Goal: Information Seeking & Learning: Learn about a topic

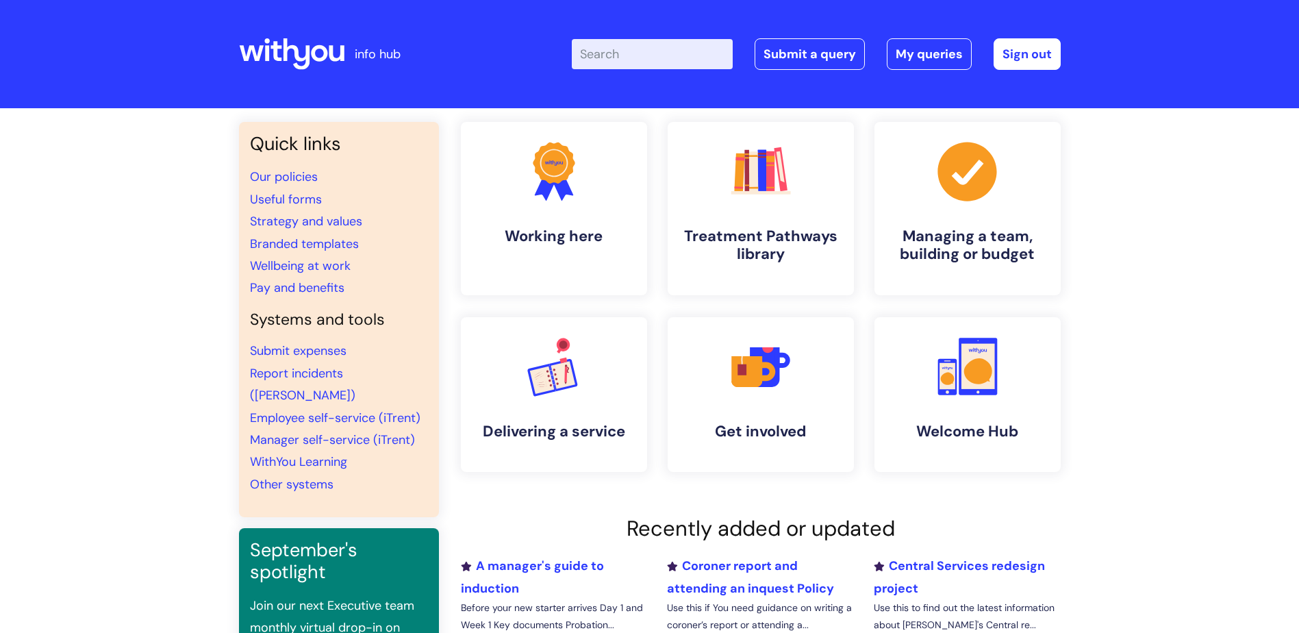
click at [649, 69] on input "Enter your search term here..." at bounding box center [652, 54] width 161 height 30
type input "cocaine"
click button "Search" at bounding box center [0, 0] width 0 height 0
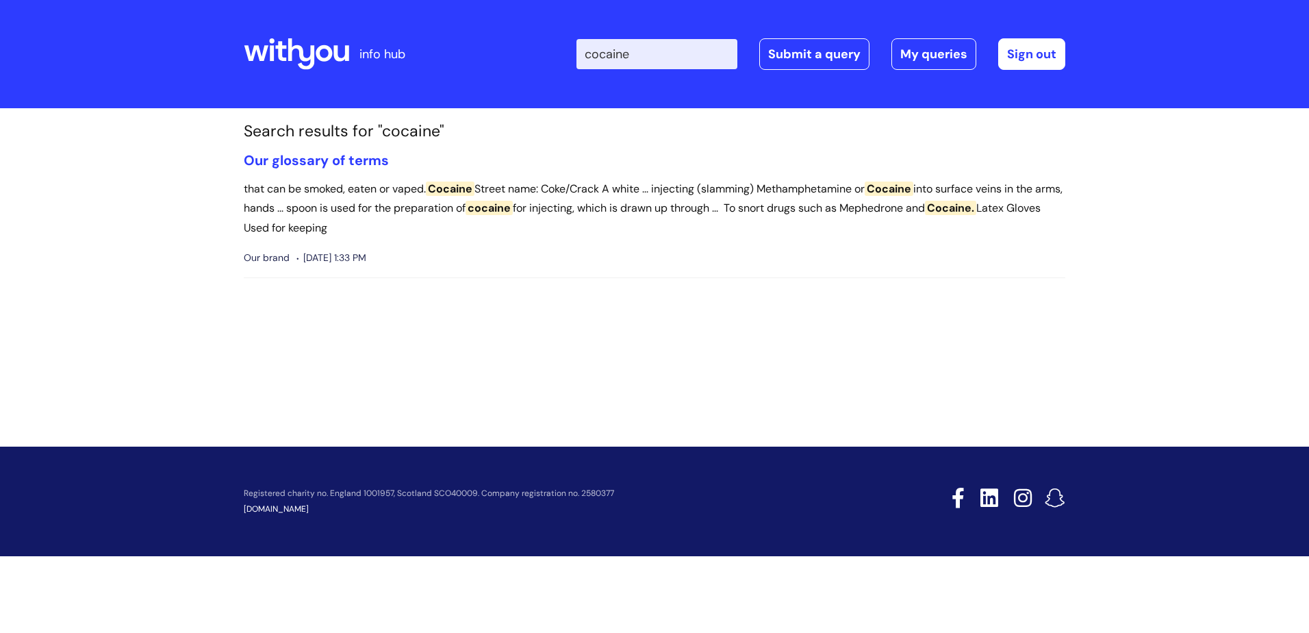
click at [330, 42] on icon at bounding box center [296, 54] width 105 height 33
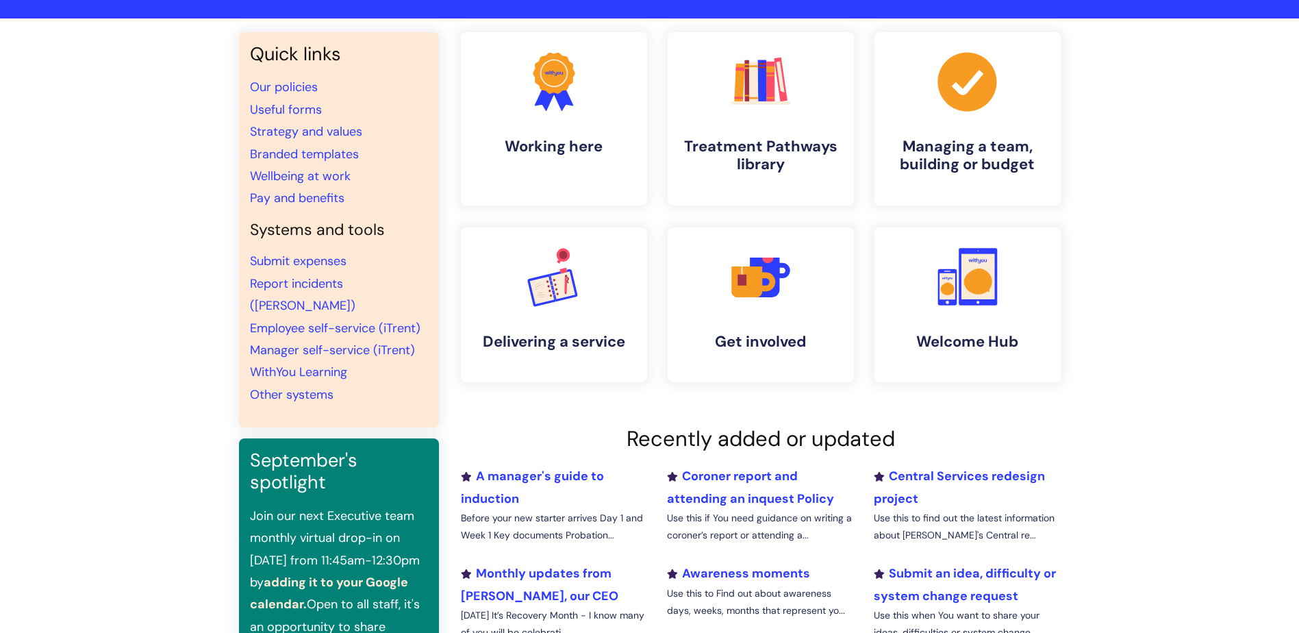
scroll to position [68, 0]
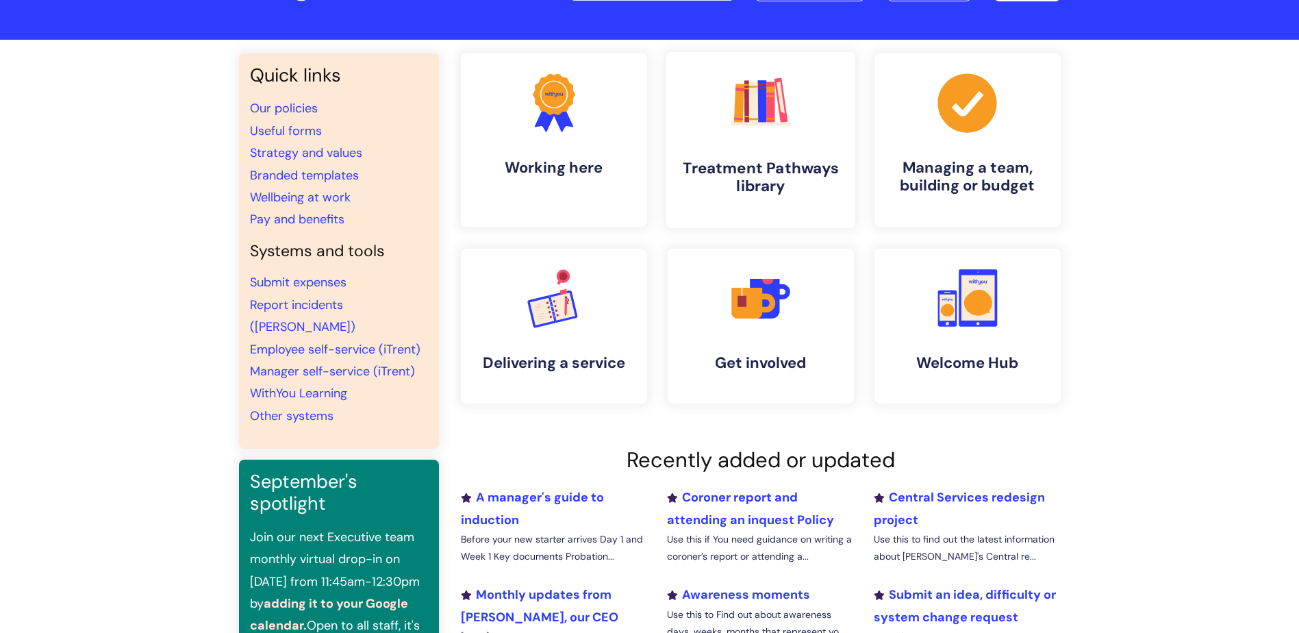
click at [733, 157] on link ".cls-1{fill:#f89b22;}.cls-1,.cls-2,.cls-3,.cls-4,.cls-5,.cls-6,.cls-7{stroke-wi…" at bounding box center [759, 140] width 189 height 176
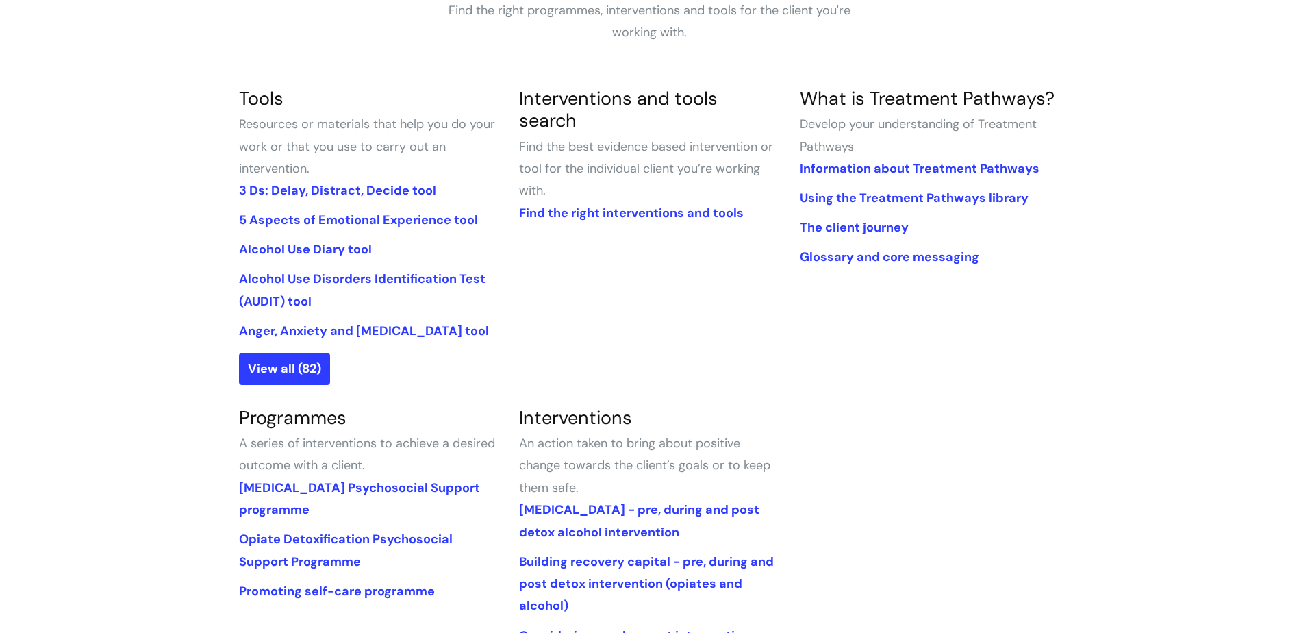
scroll to position [274, 0]
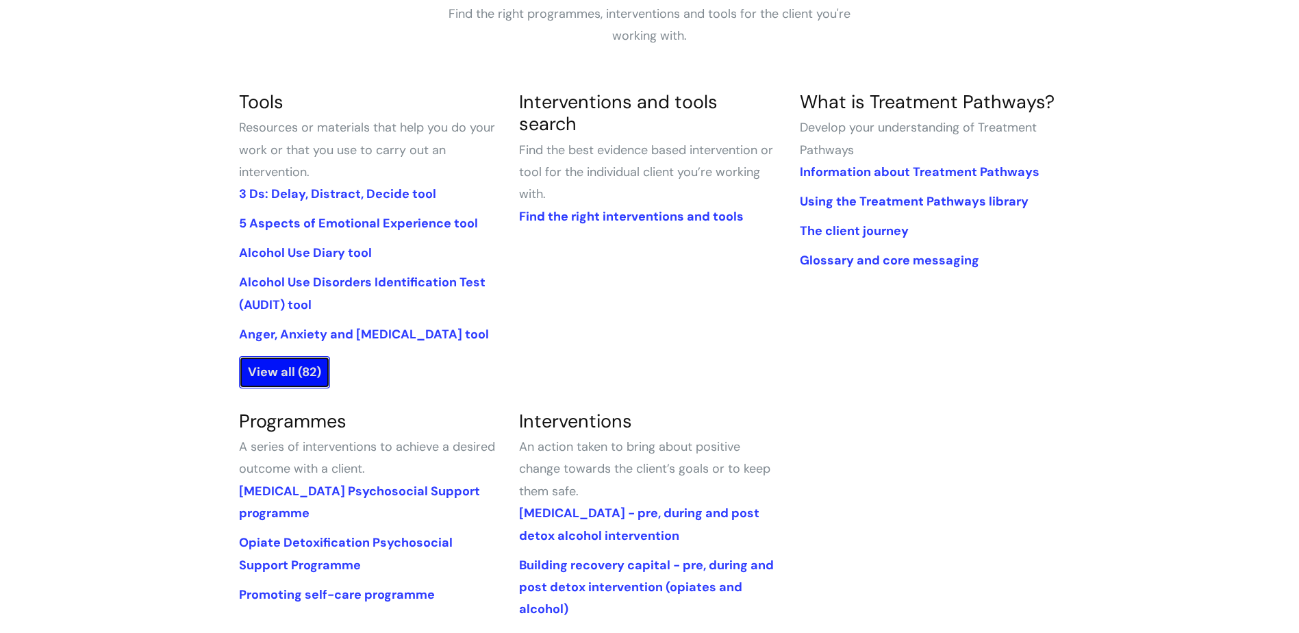
click at [303, 387] on link "View all (82)" at bounding box center [284, 371] width 91 height 31
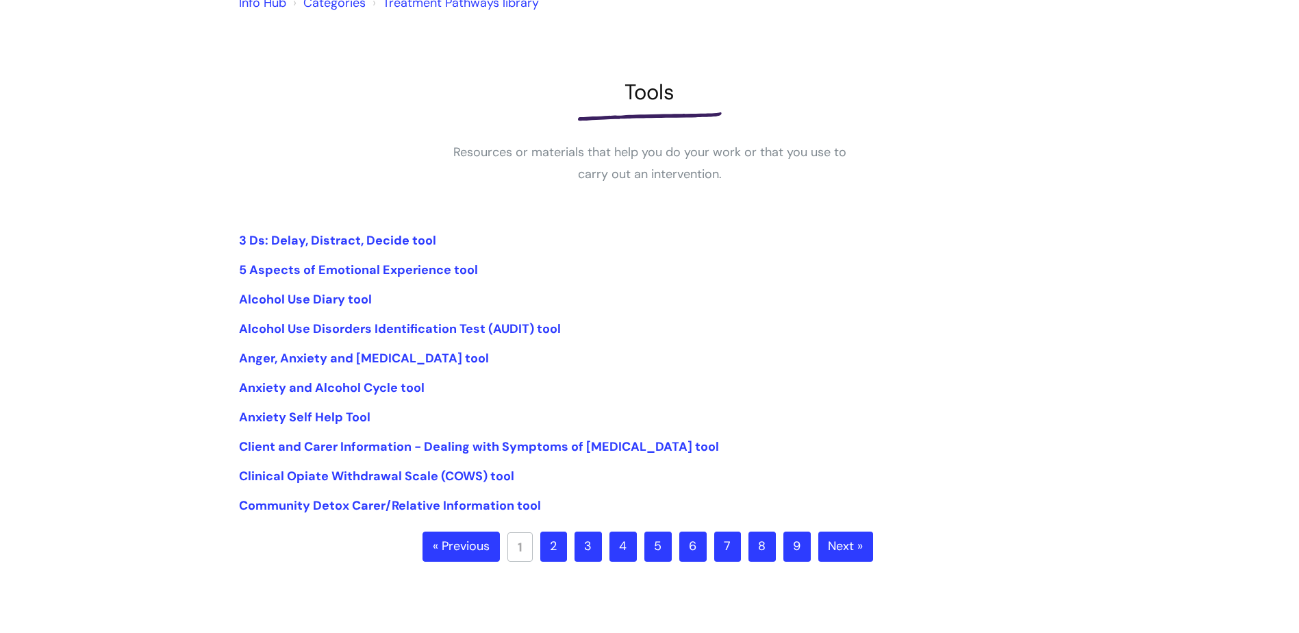
scroll to position [137, 0]
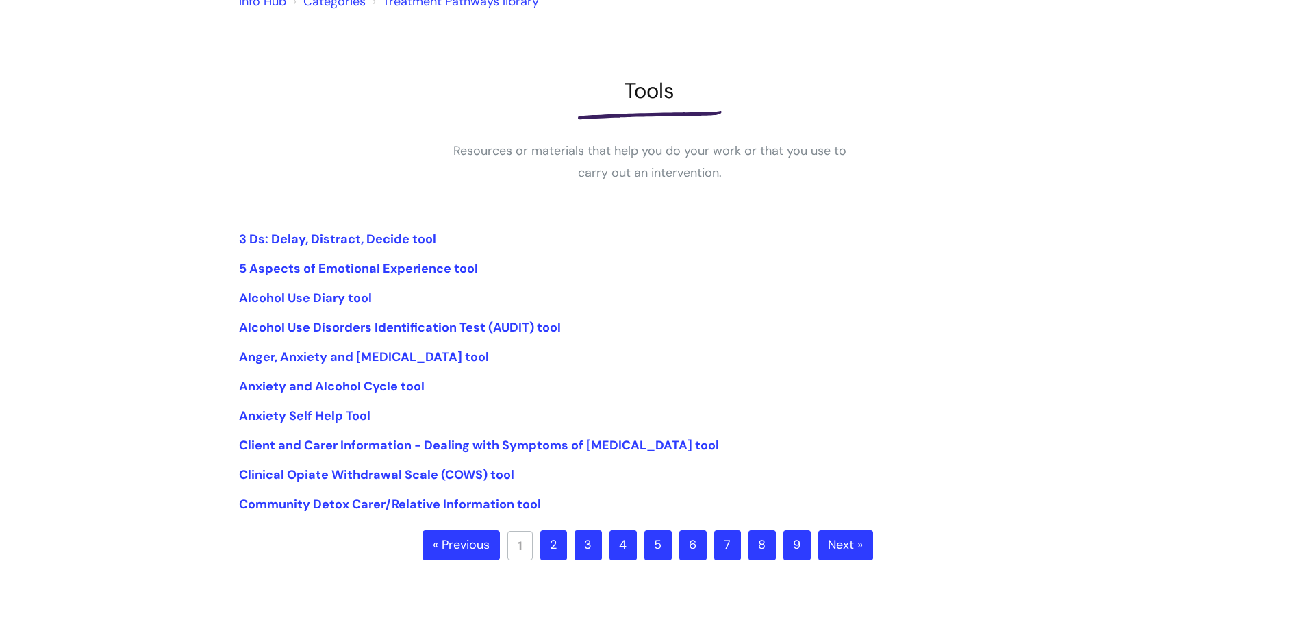
click at [552, 547] on link "2" at bounding box center [553, 545] width 27 height 30
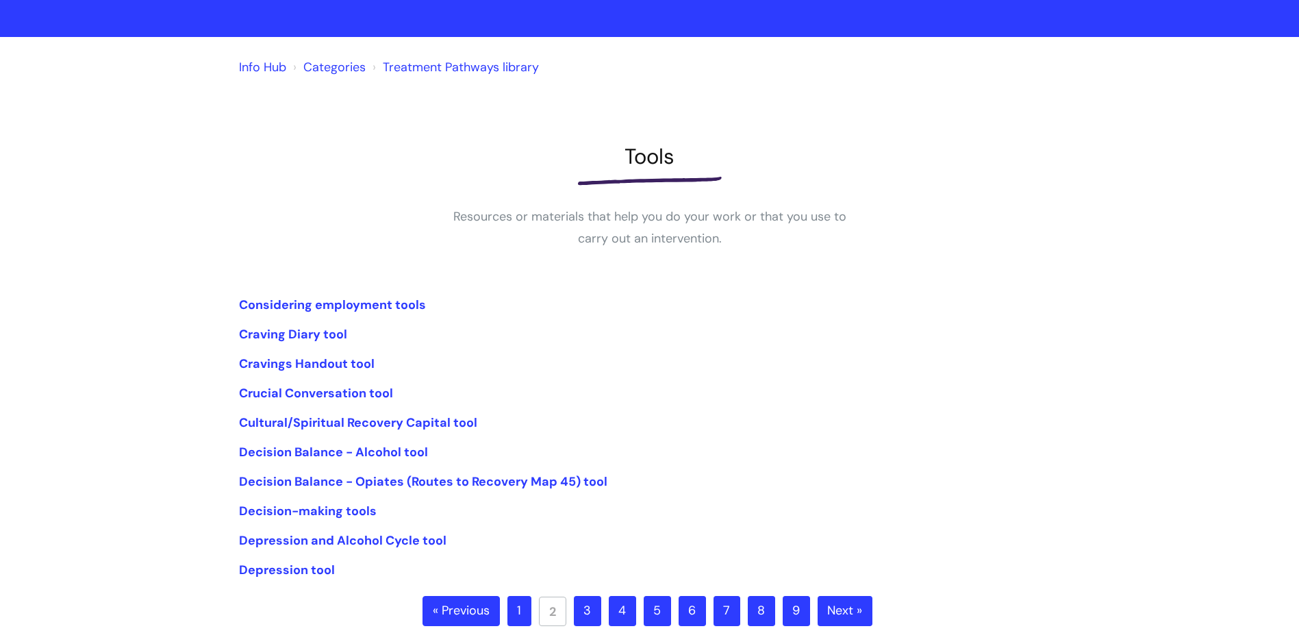
scroll to position [205, 0]
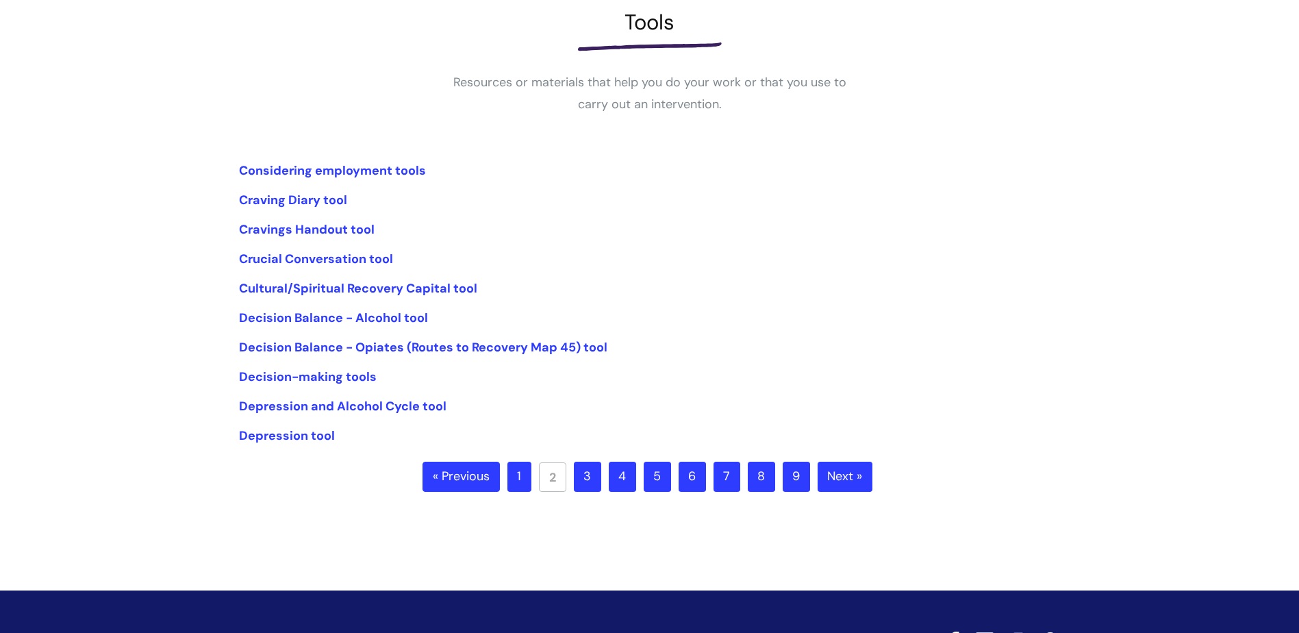
click at [582, 484] on link "3" at bounding box center [587, 476] width 27 height 30
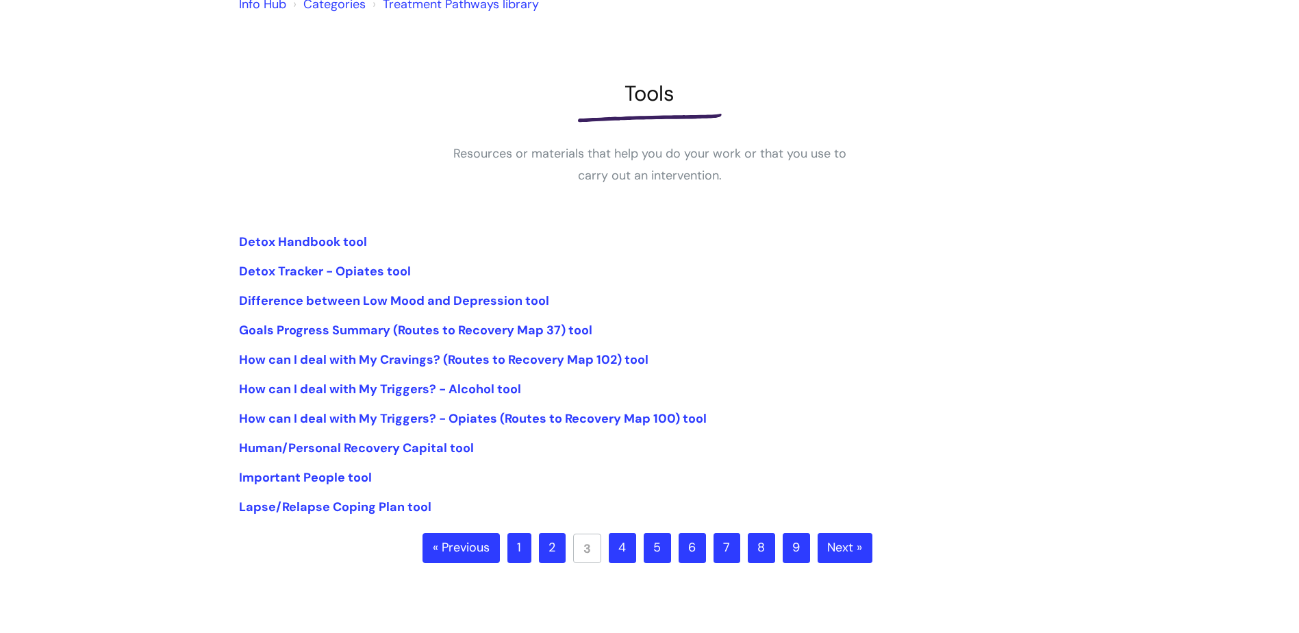
scroll to position [137, 0]
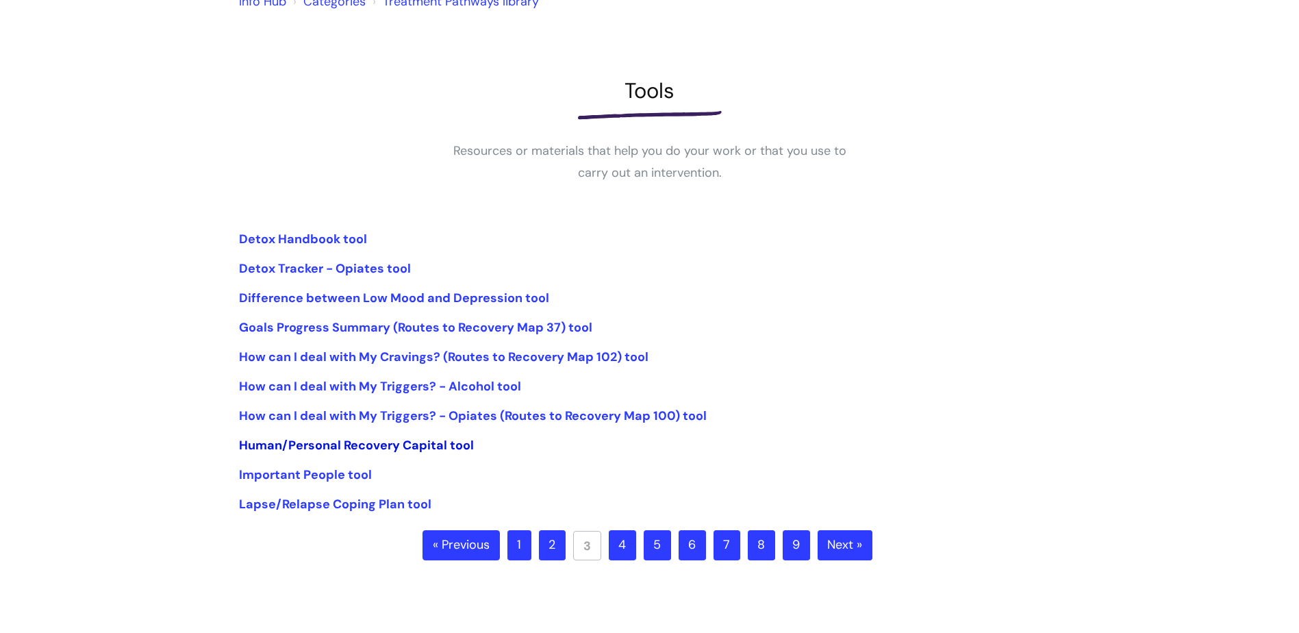
click at [327, 442] on link "Human/Personal Recovery Capital tool" at bounding box center [356, 445] width 235 height 16
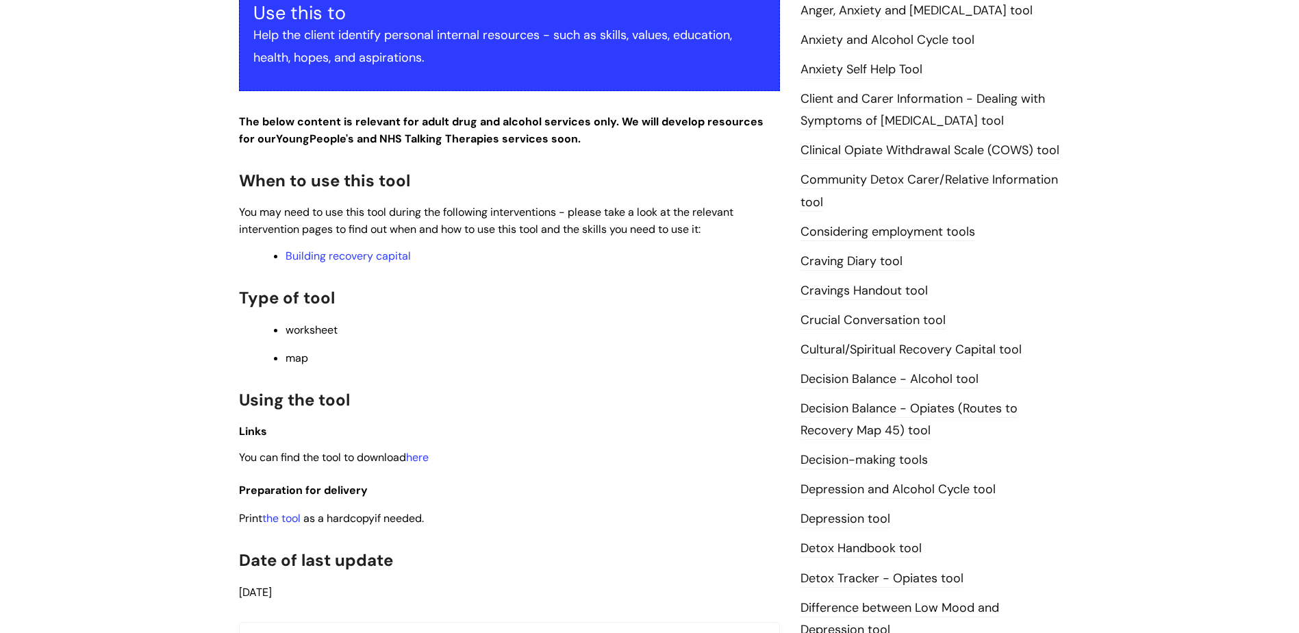
scroll to position [411, 0]
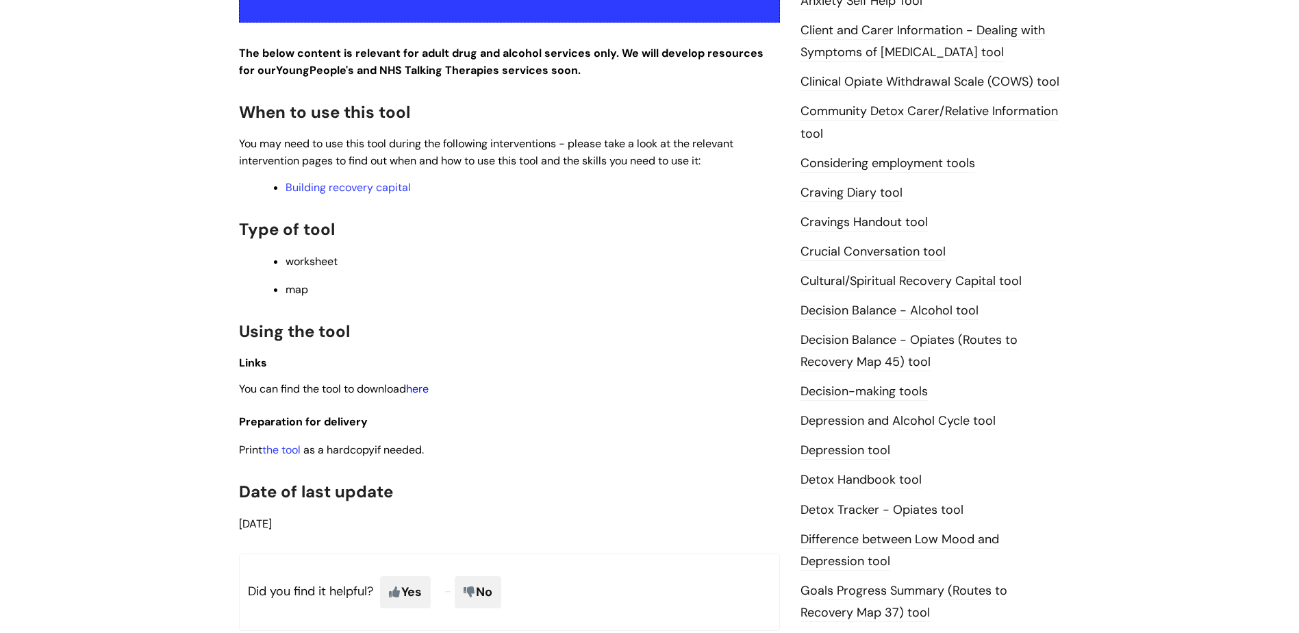
click at [418, 393] on link "here" at bounding box center [417, 388] width 23 height 14
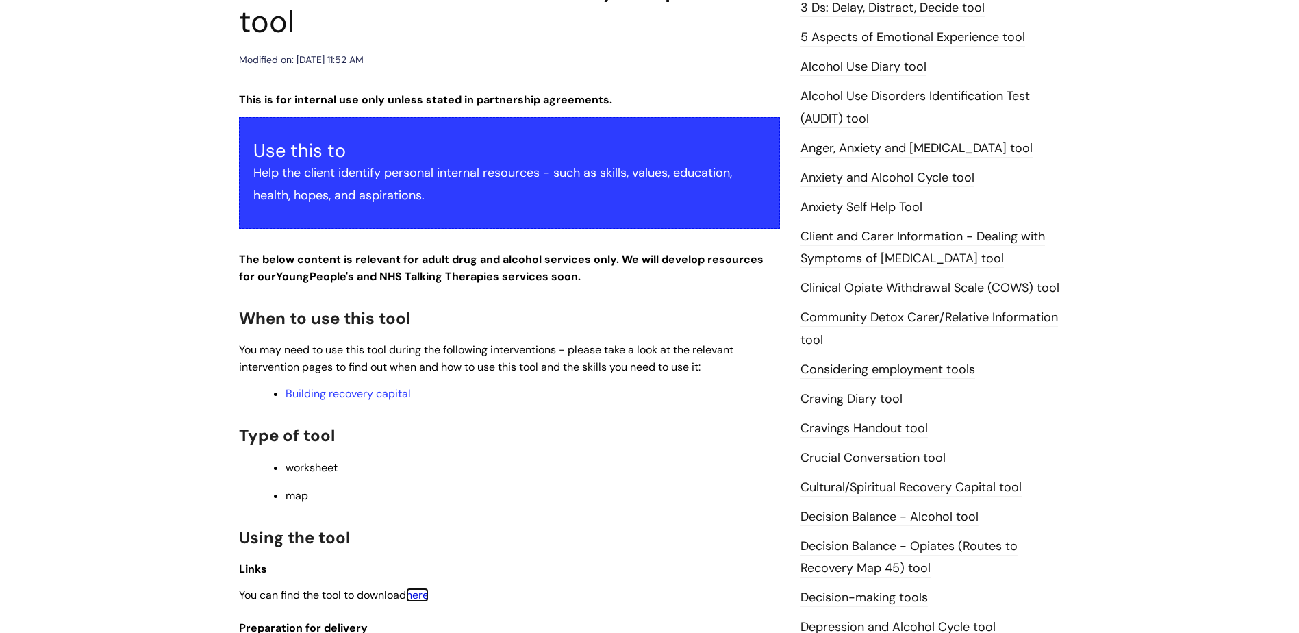
scroll to position [68, 0]
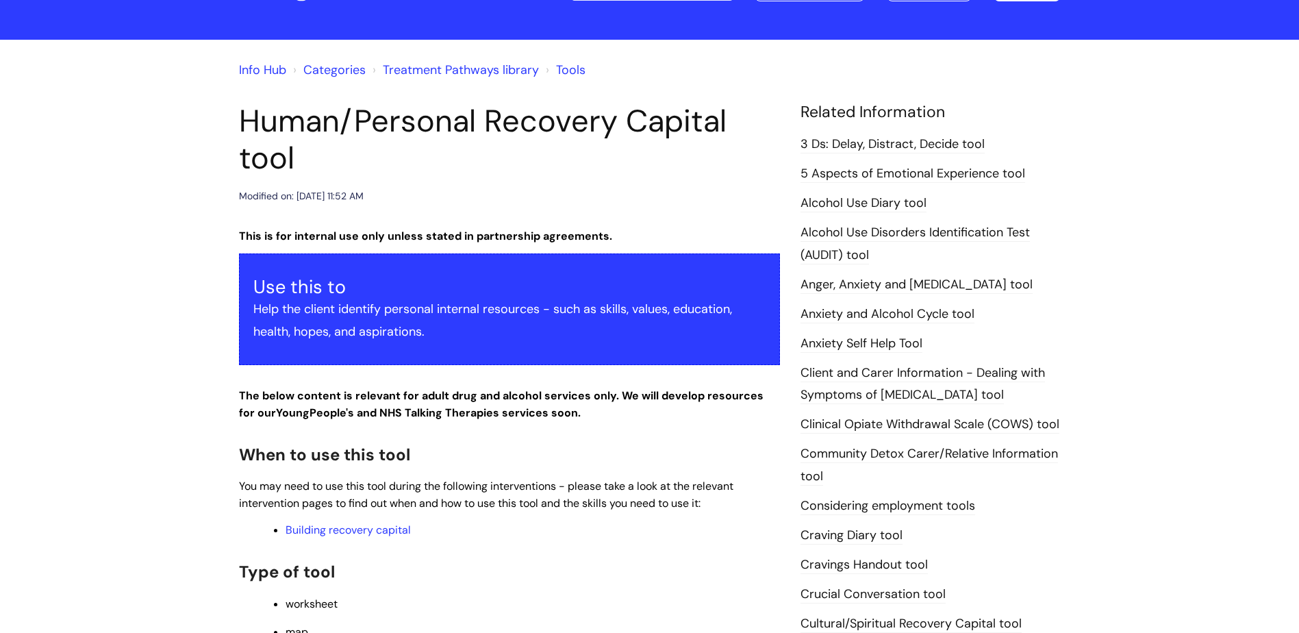
click at [559, 69] on link "Tools" at bounding box center [570, 70] width 29 height 16
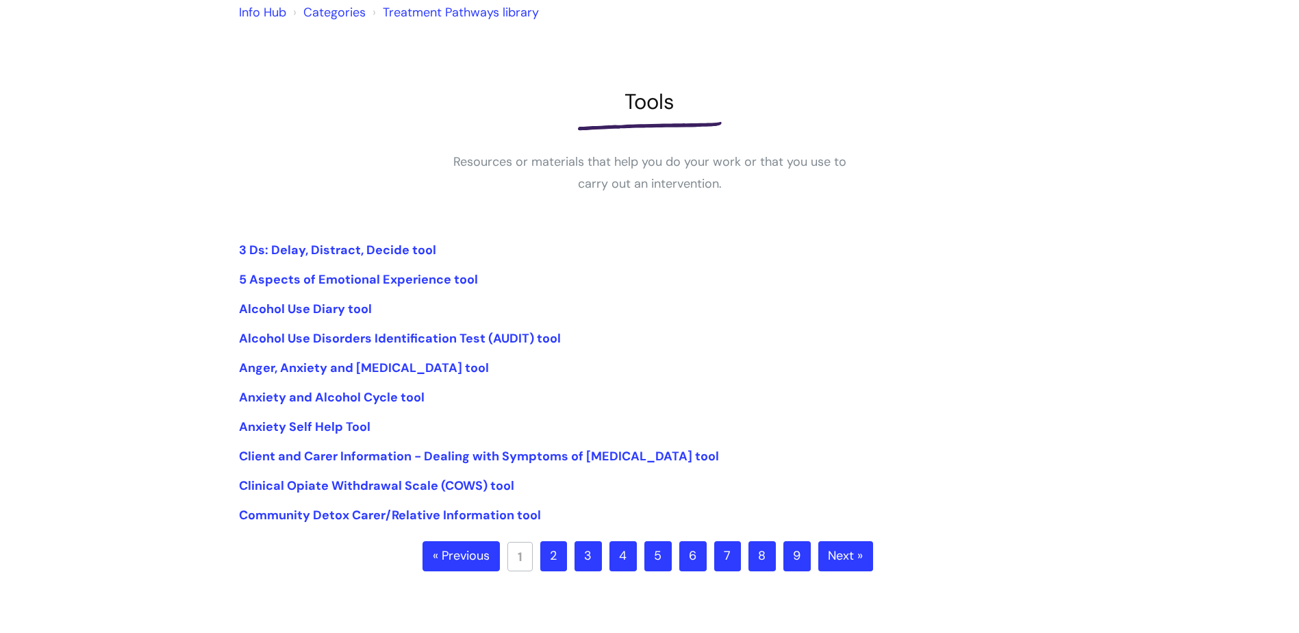
scroll to position [274, 0]
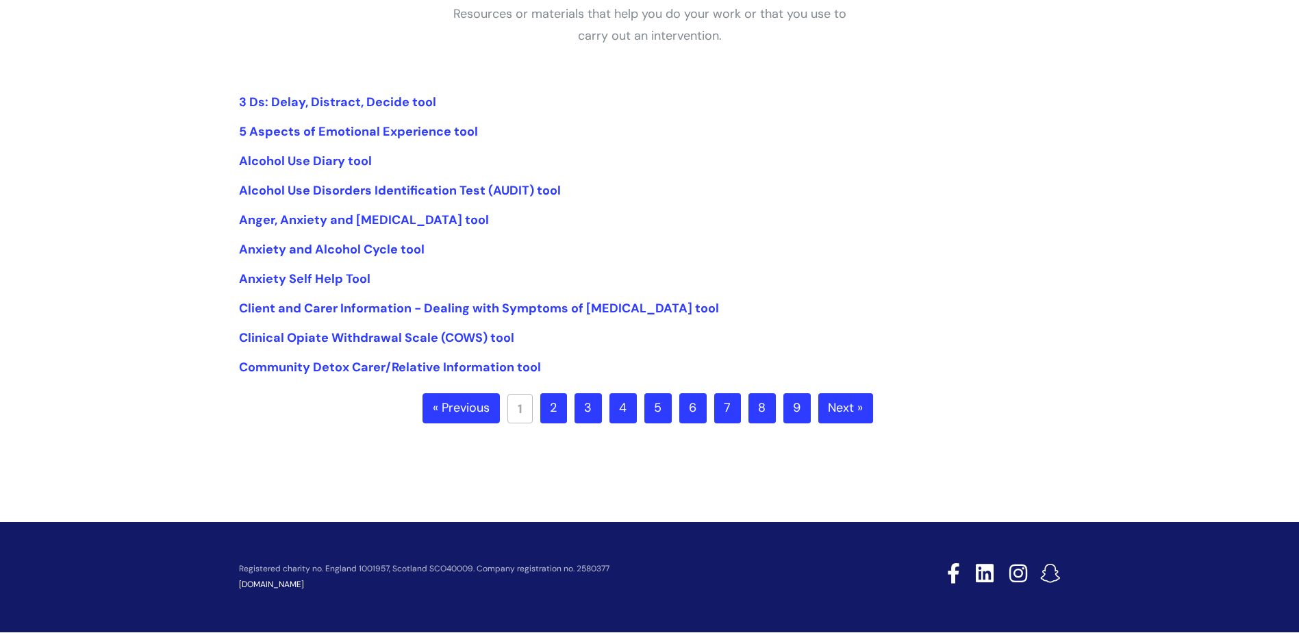
click at [554, 415] on link "2" at bounding box center [553, 408] width 27 height 30
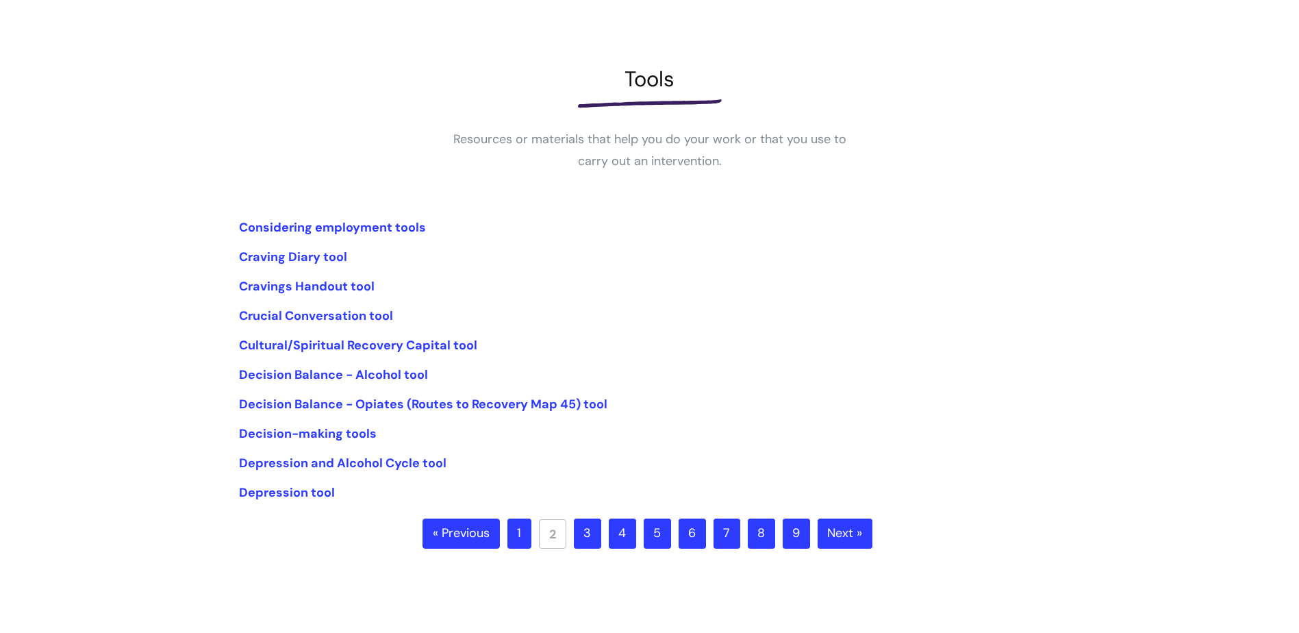
scroll to position [274, 0]
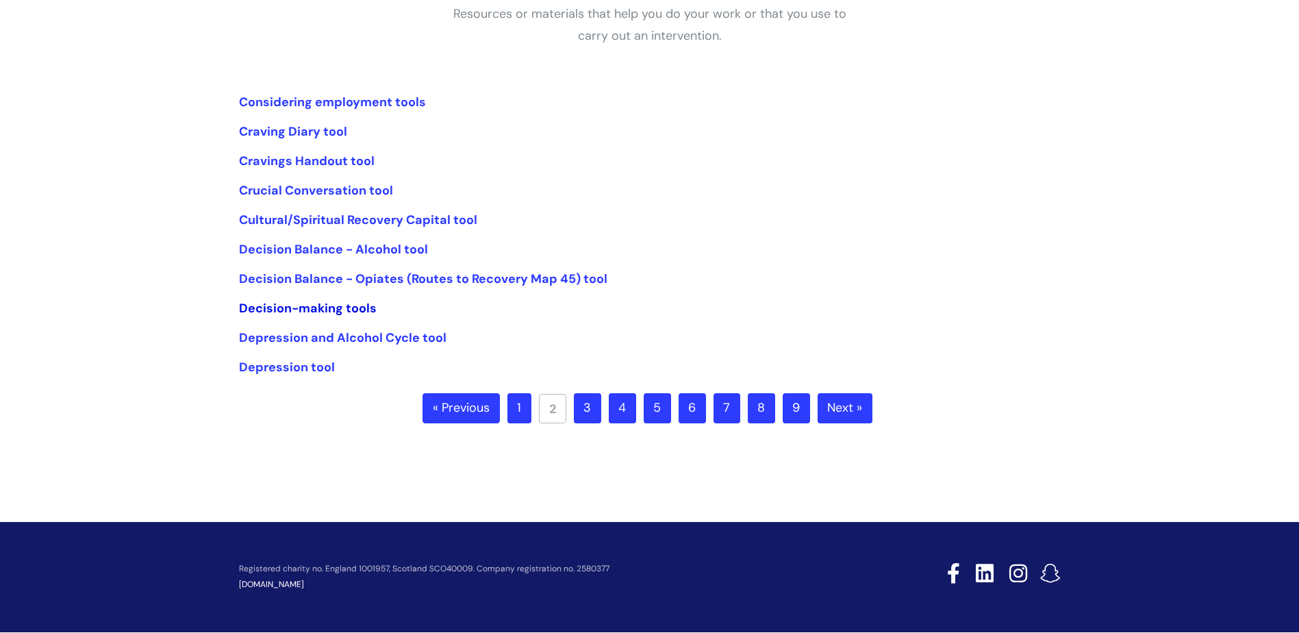
click at [353, 309] on link "Decision-making tools" at bounding box center [308, 308] width 138 height 16
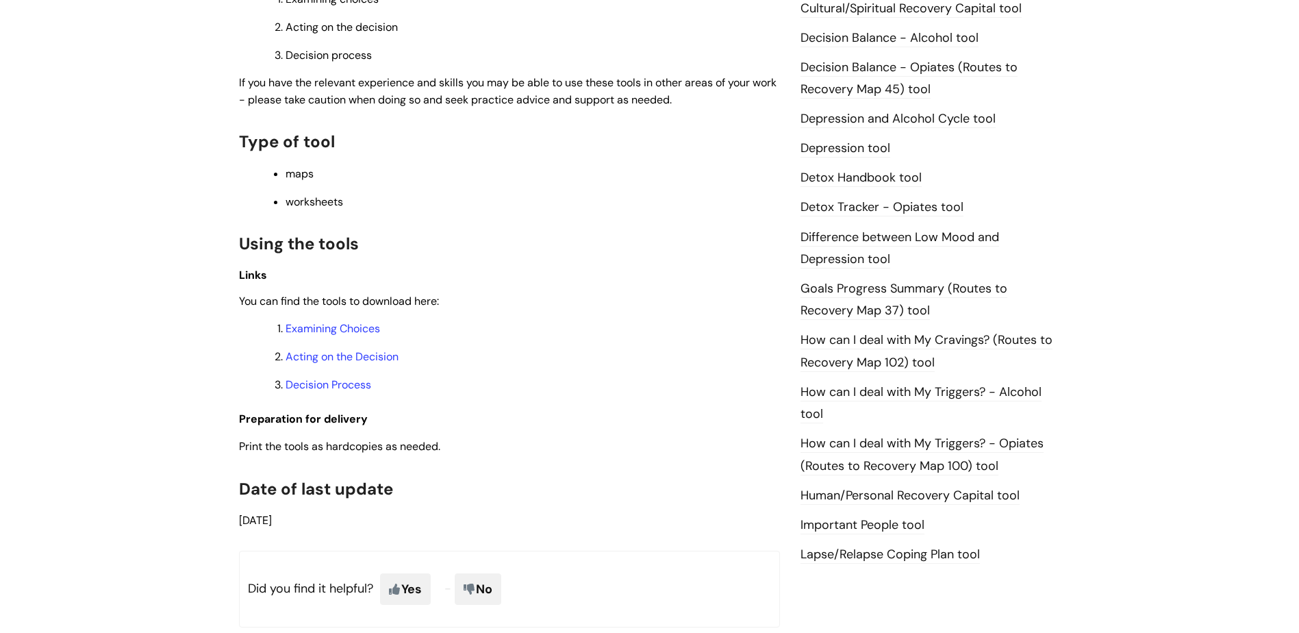
scroll to position [685, 0]
click at [329, 325] on link "Examining Choices" at bounding box center [332, 327] width 94 height 14
click at [319, 359] on link "Acting on the Decision" at bounding box center [341, 355] width 113 height 14
click at [322, 387] on link "Decision Process" at bounding box center [328, 383] width 86 height 14
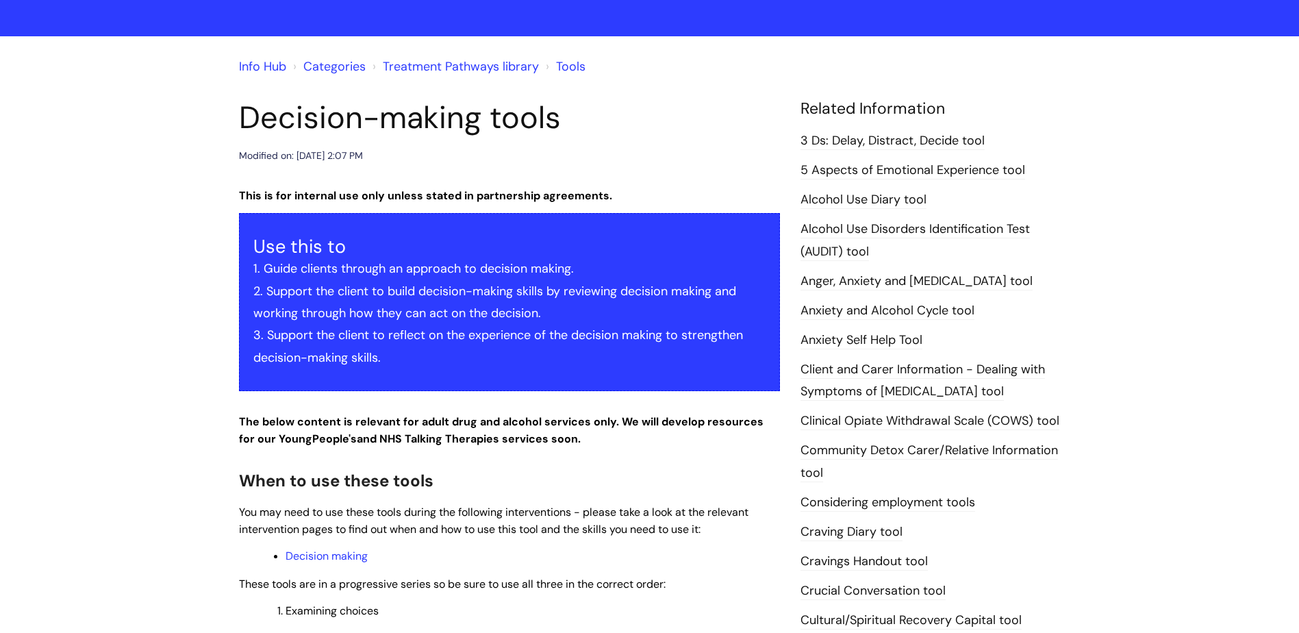
scroll to position [68, 0]
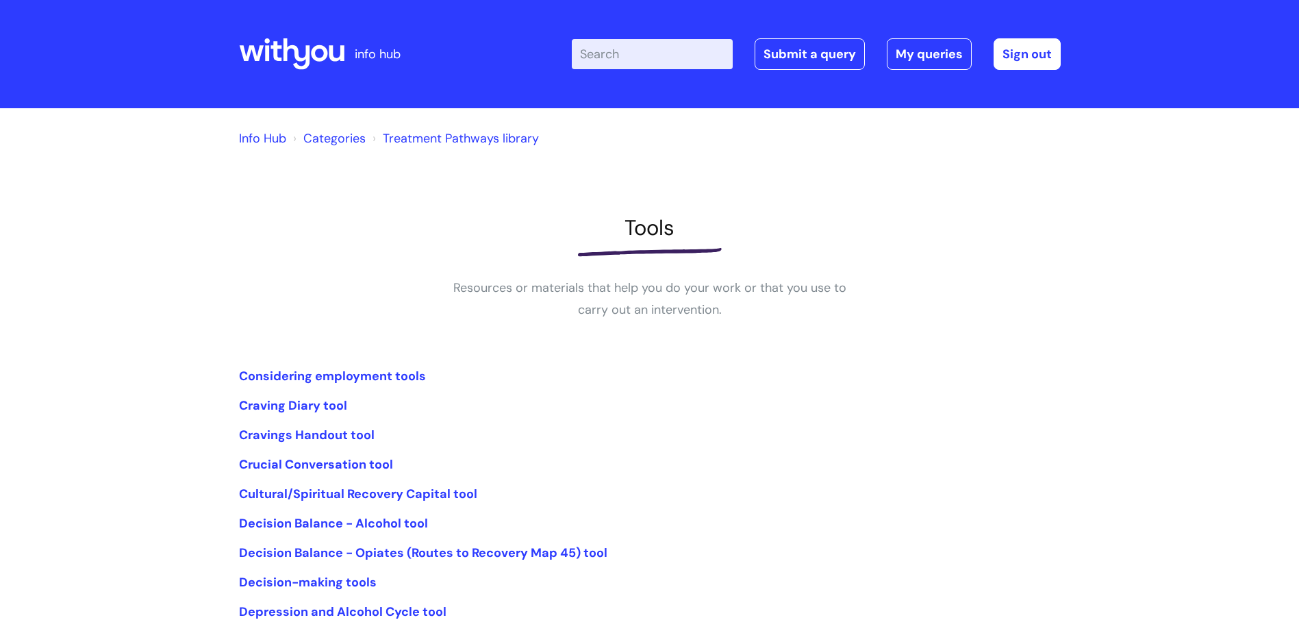
scroll to position [274, 0]
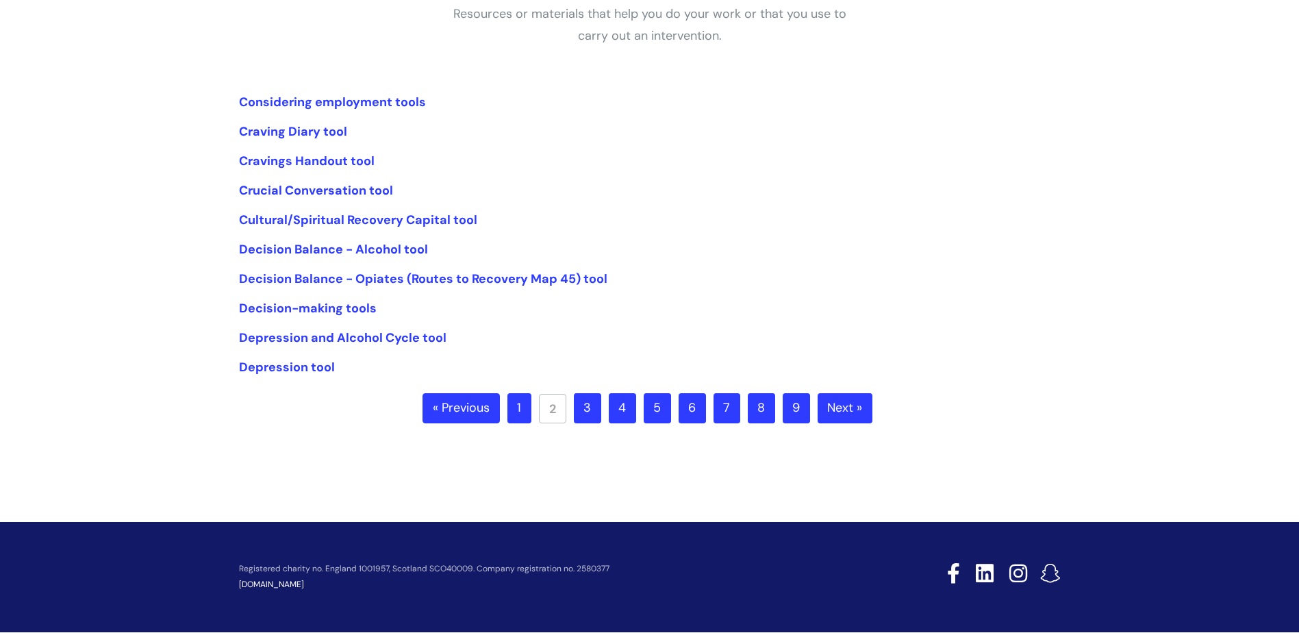
click at [592, 408] on link "3" at bounding box center [587, 408] width 27 height 30
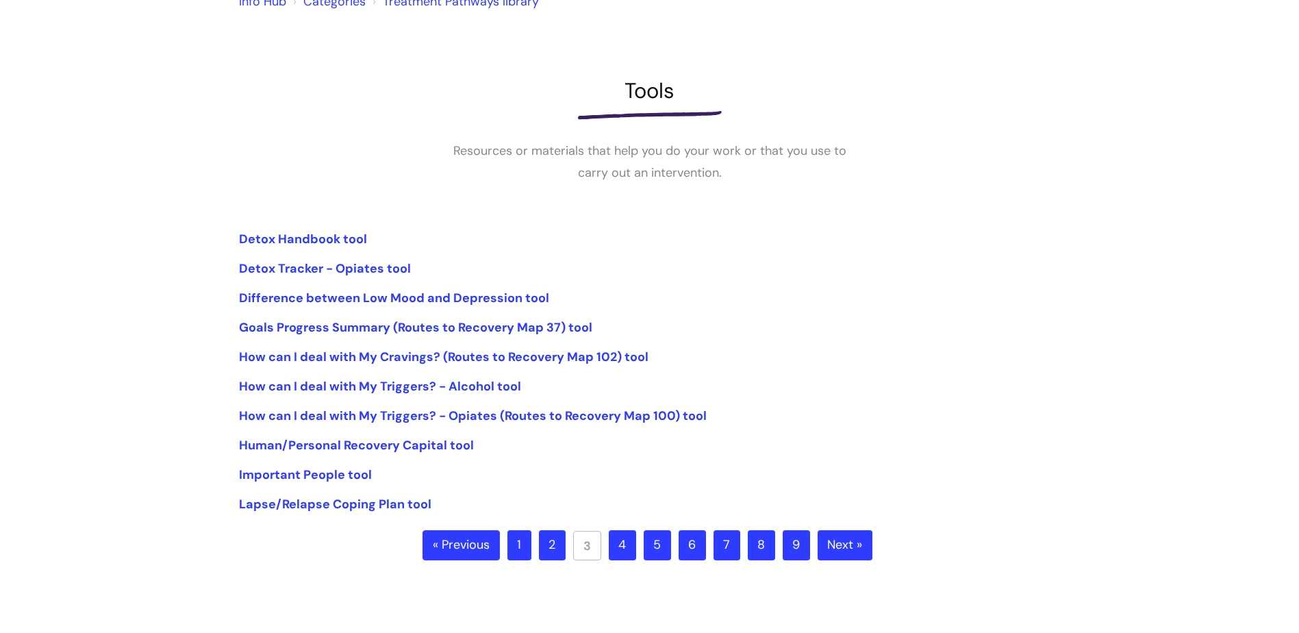
scroll to position [205, 0]
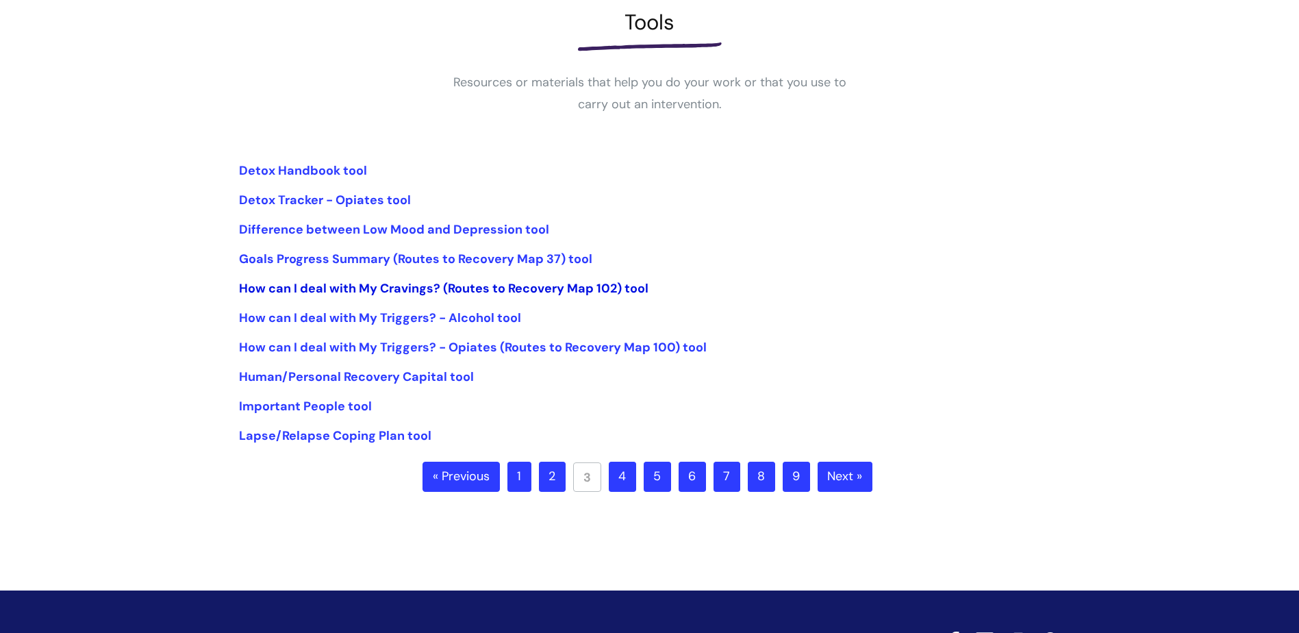
click at [289, 286] on link "How can I deal with My Cravings? (Routes to Recovery Map 102) tool" at bounding box center [443, 288] width 409 height 16
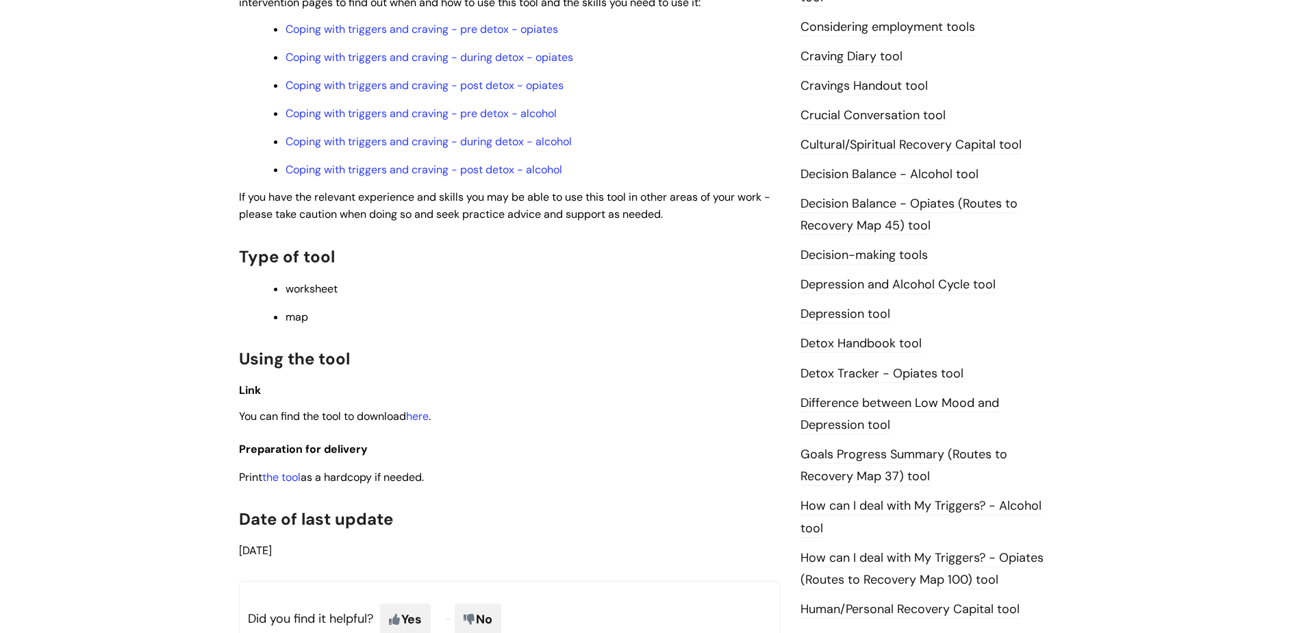
scroll to position [548, 0]
click at [426, 409] on link "here" at bounding box center [417, 415] width 23 height 14
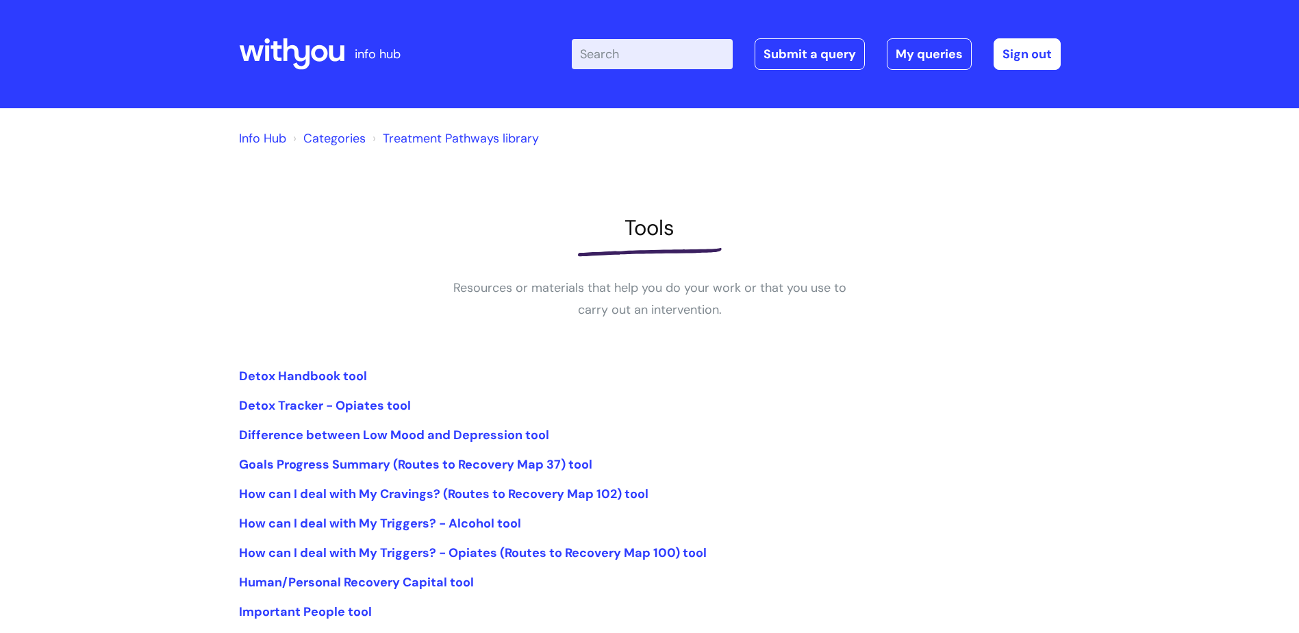
scroll to position [205, 0]
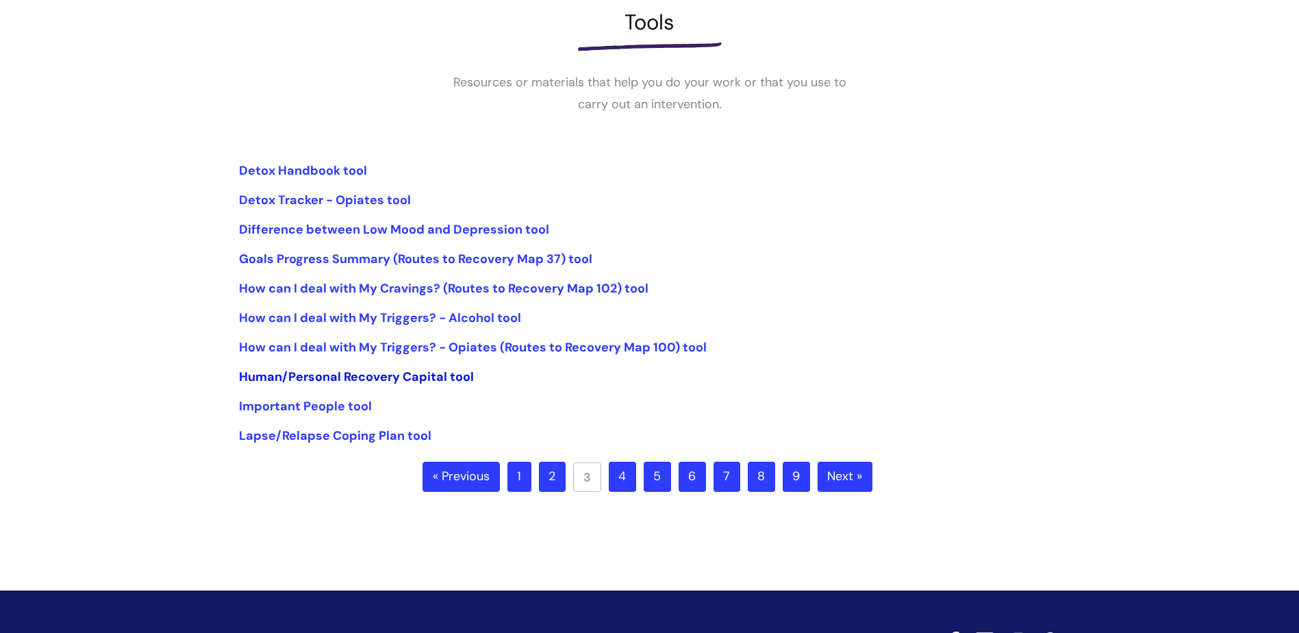
click at [420, 372] on link "Human/Personal Recovery Capital tool" at bounding box center [356, 376] width 235 height 16
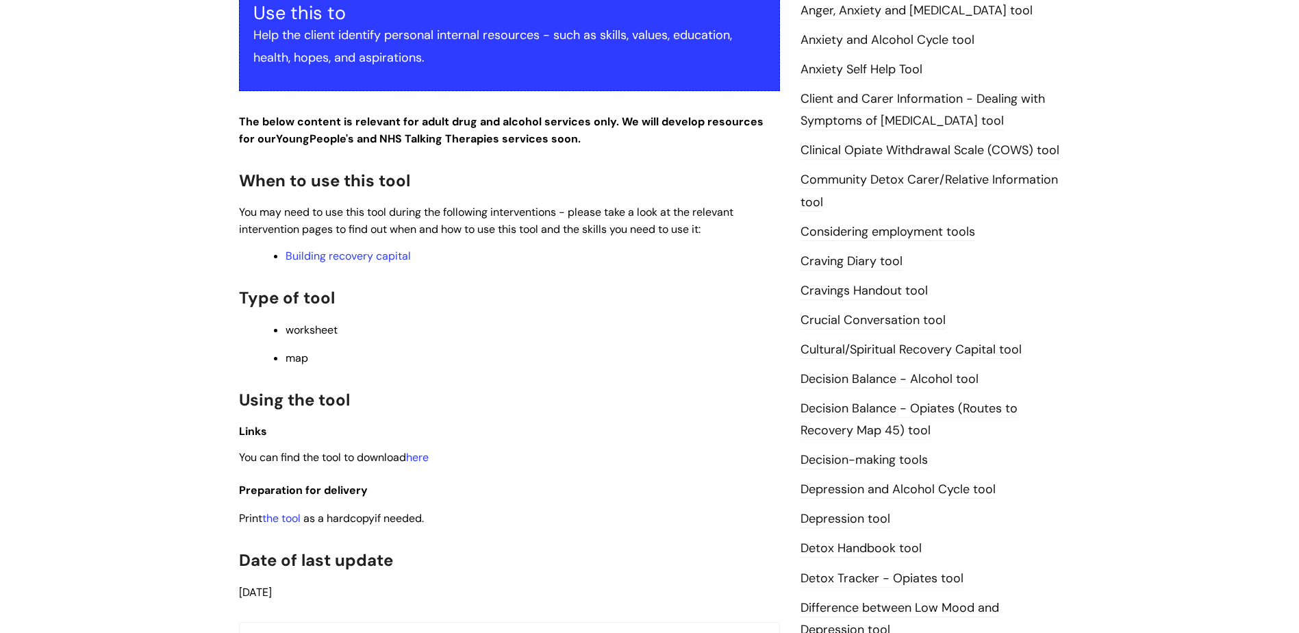
scroll to position [479, 0]
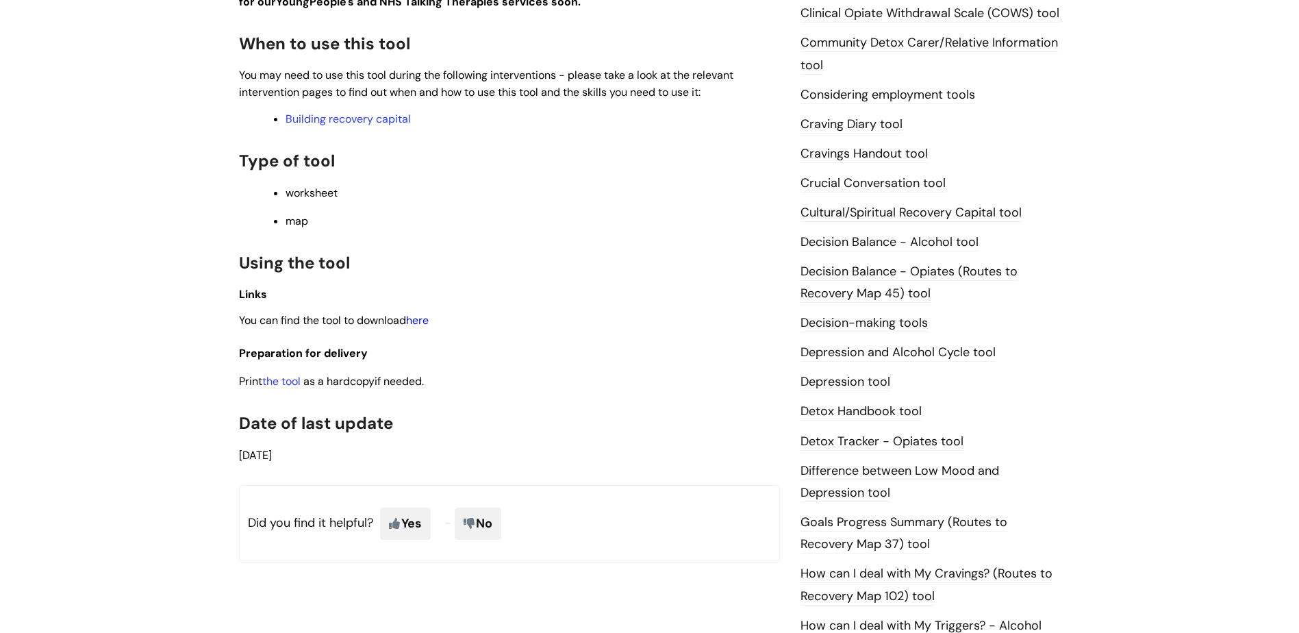
click at [424, 318] on link "here" at bounding box center [417, 320] width 23 height 14
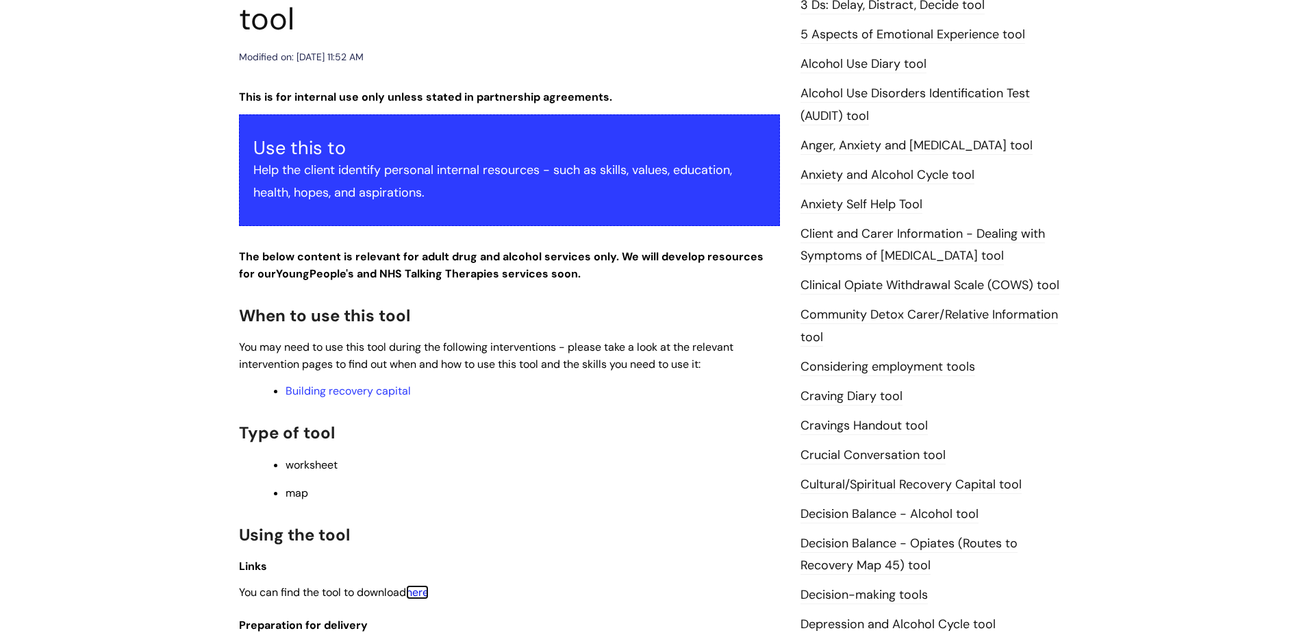
scroll to position [205, 0]
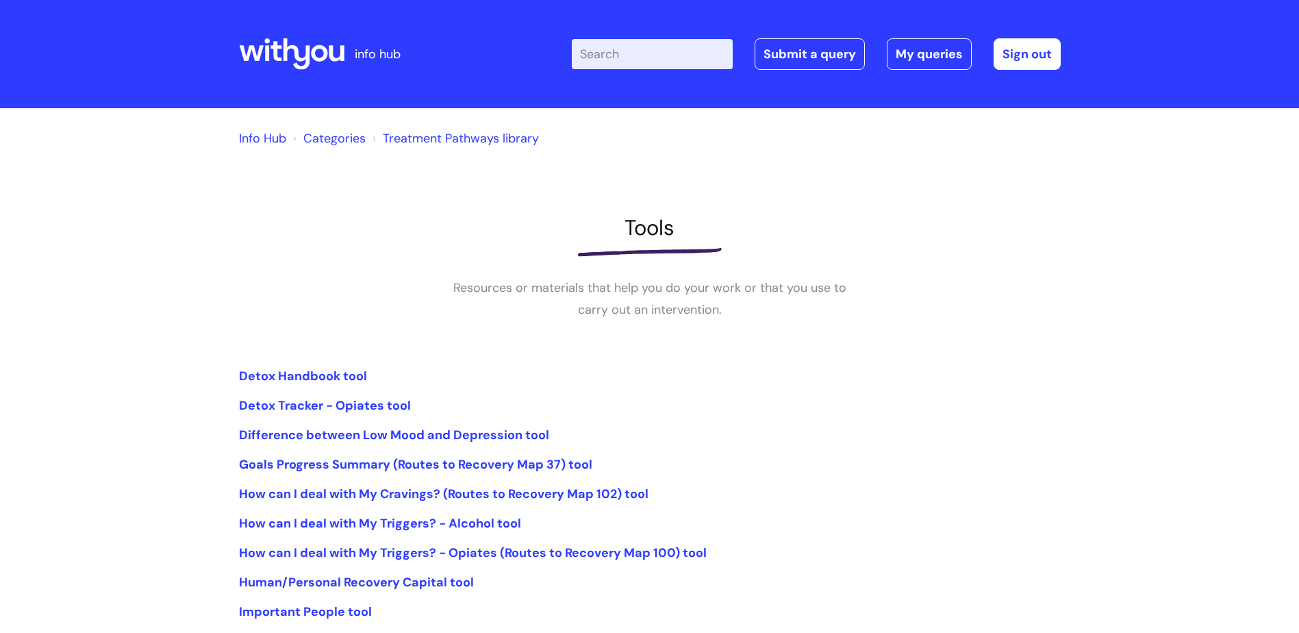
scroll to position [205, 0]
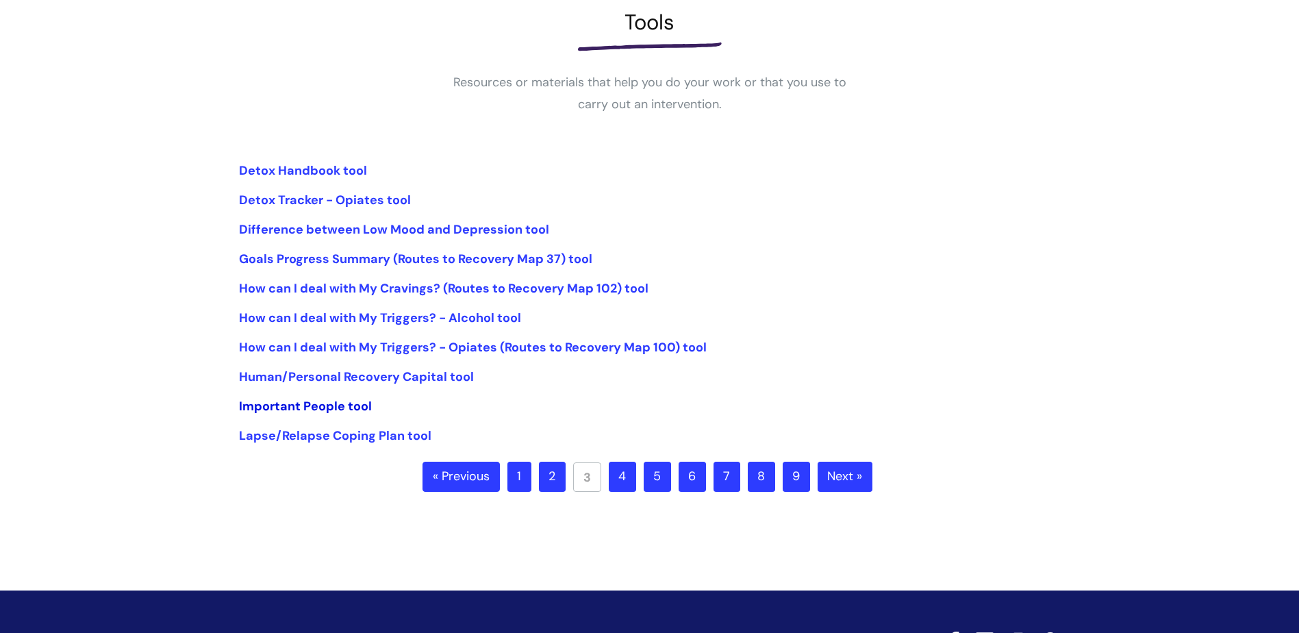
click at [344, 406] on link "Important People tool" at bounding box center [305, 406] width 133 height 16
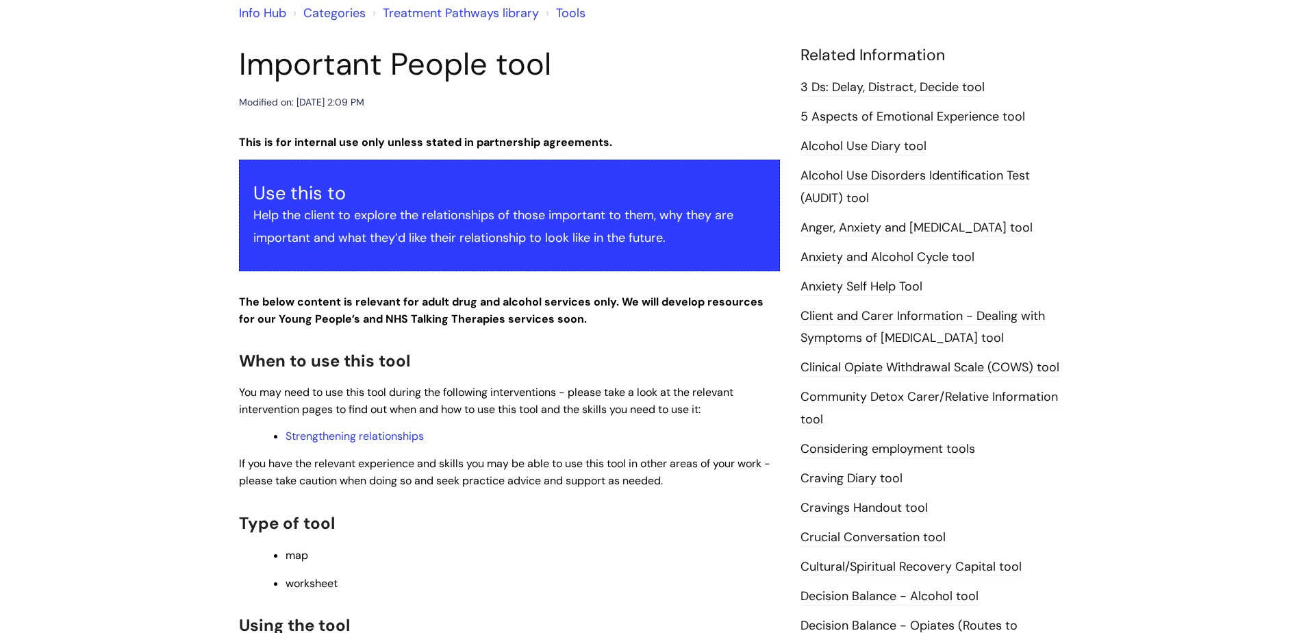
scroll to position [342, 0]
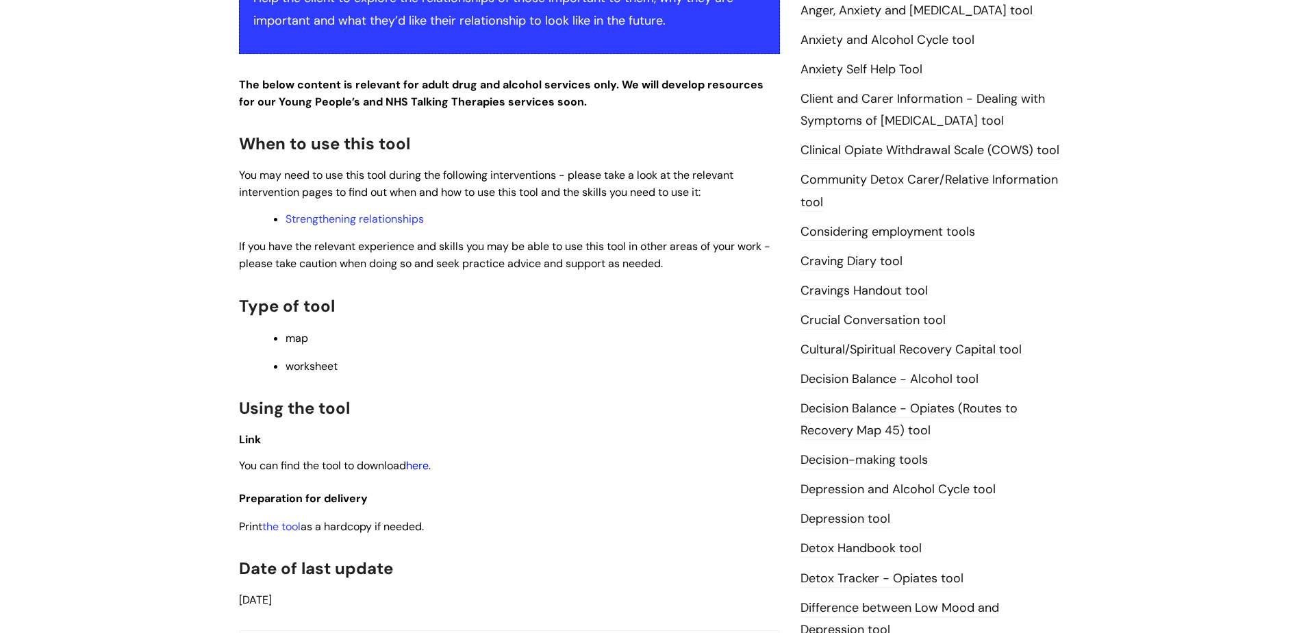
click at [427, 463] on link "here" at bounding box center [417, 465] width 23 height 14
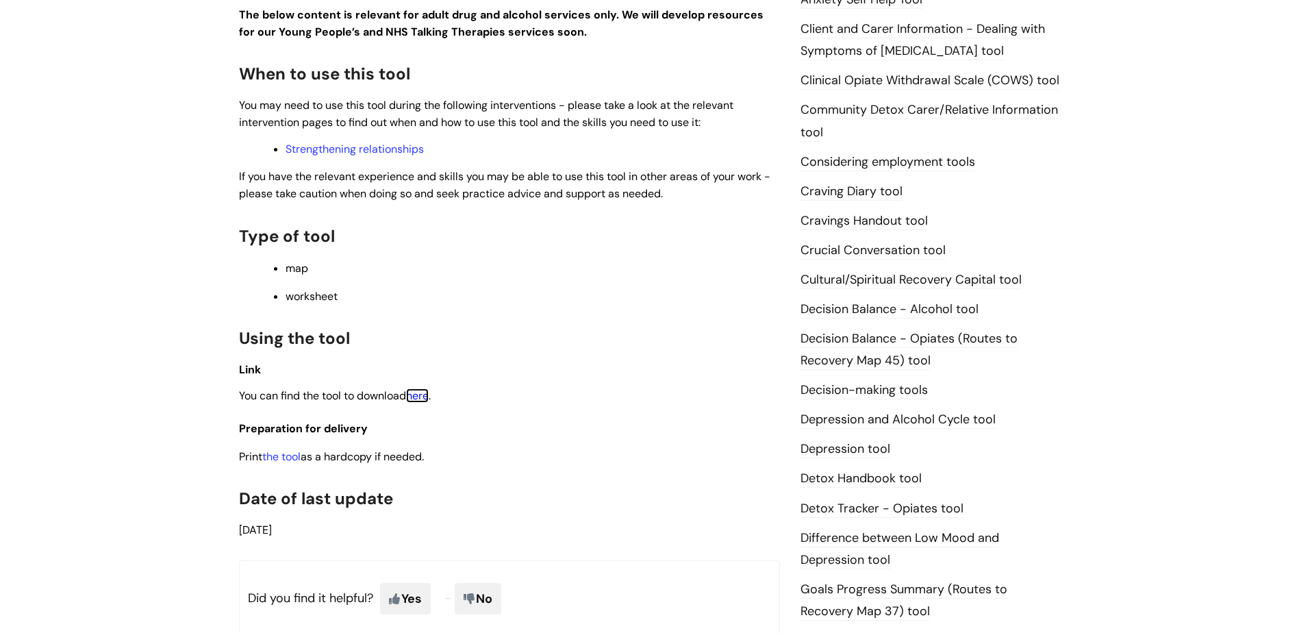
scroll to position [411, 0]
click at [342, 151] on link "Strengthening relationships" at bounding box center [354, 150] width 138 height 14
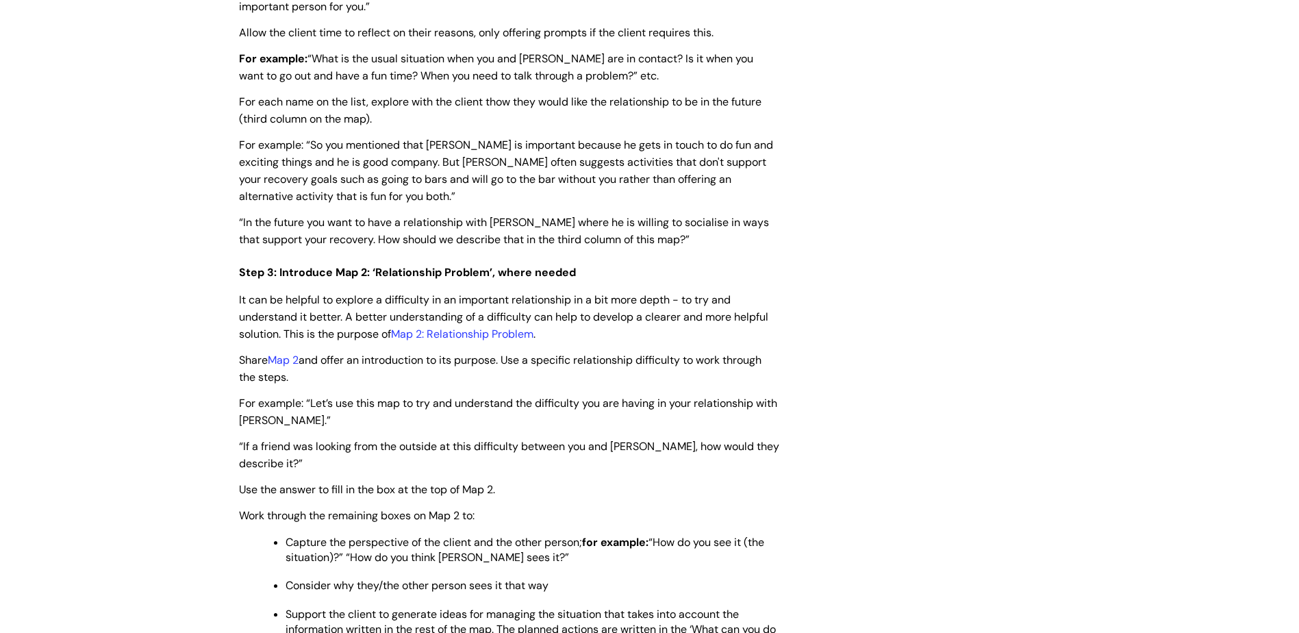
scroll to position [2191, 0]
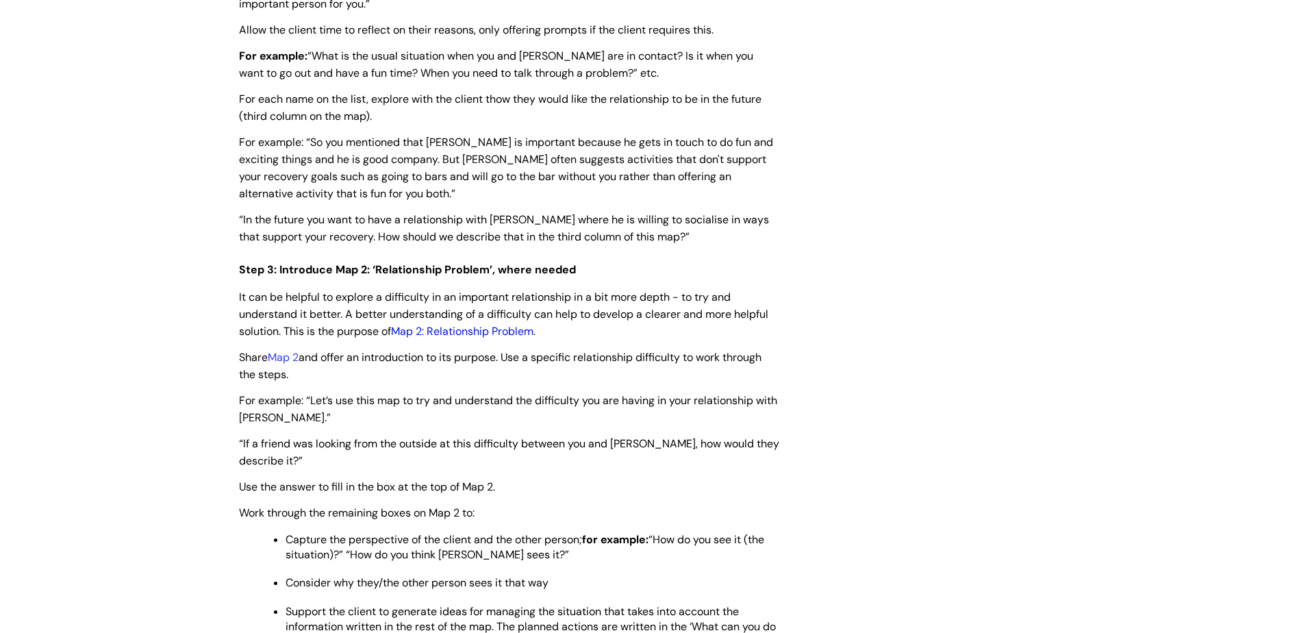
click at [494, 333] on link "Map 2: Relationship Problem" at bounding box center [462, 331] width 142 height 14
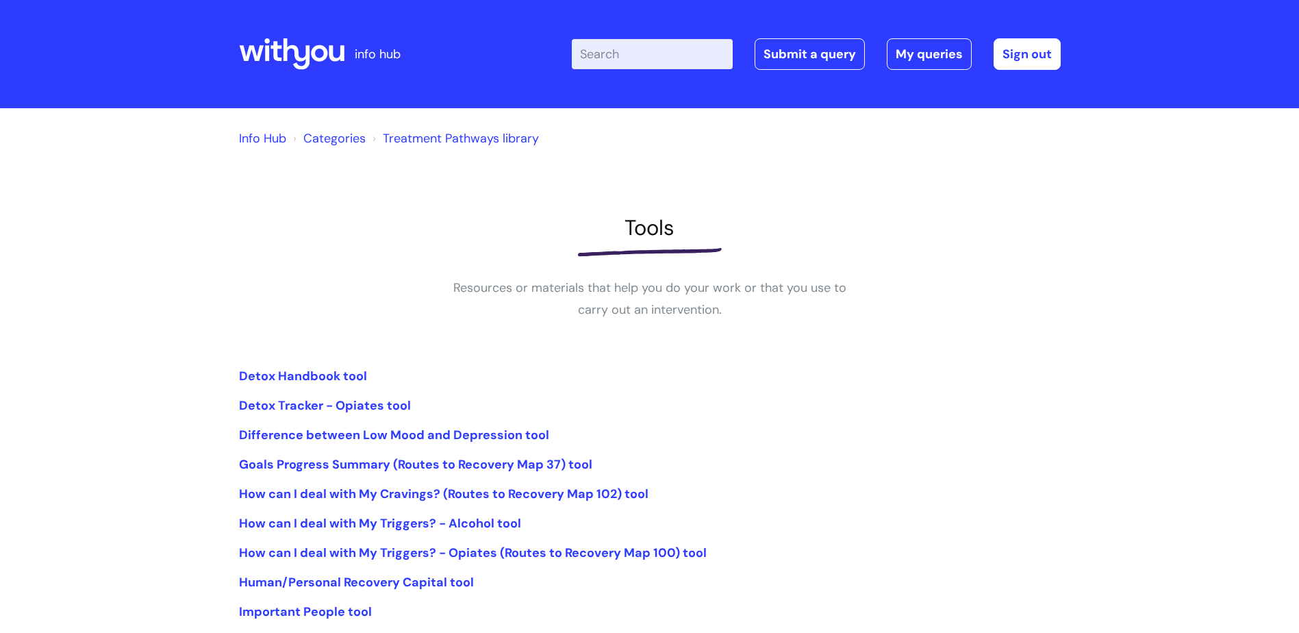
scroll to position [205, 0]
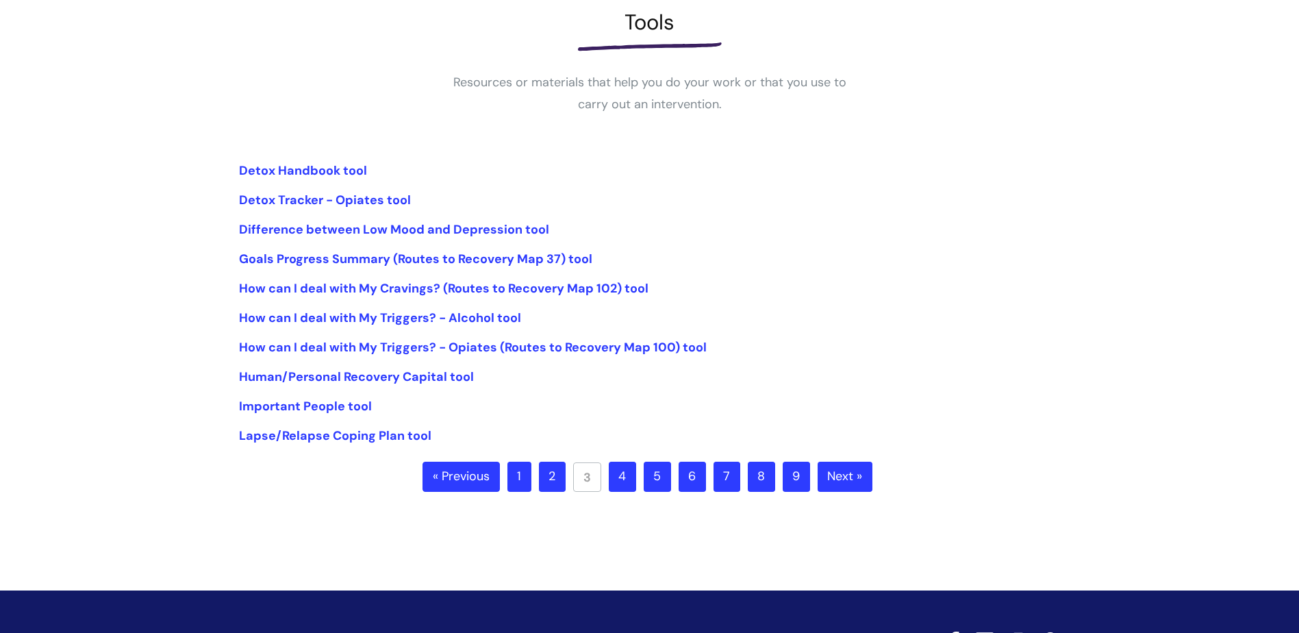
click at [627, 474] on link "4" at bounding box center [622, 476] width 27 height 30
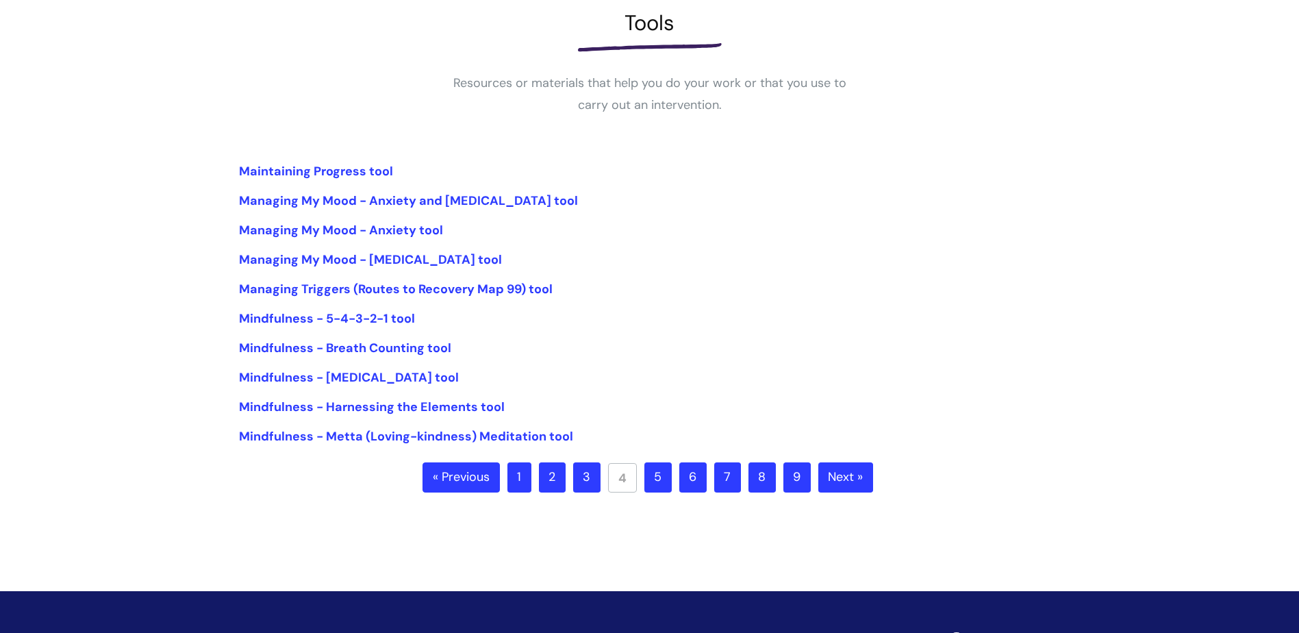
scroll to position [205, 0]
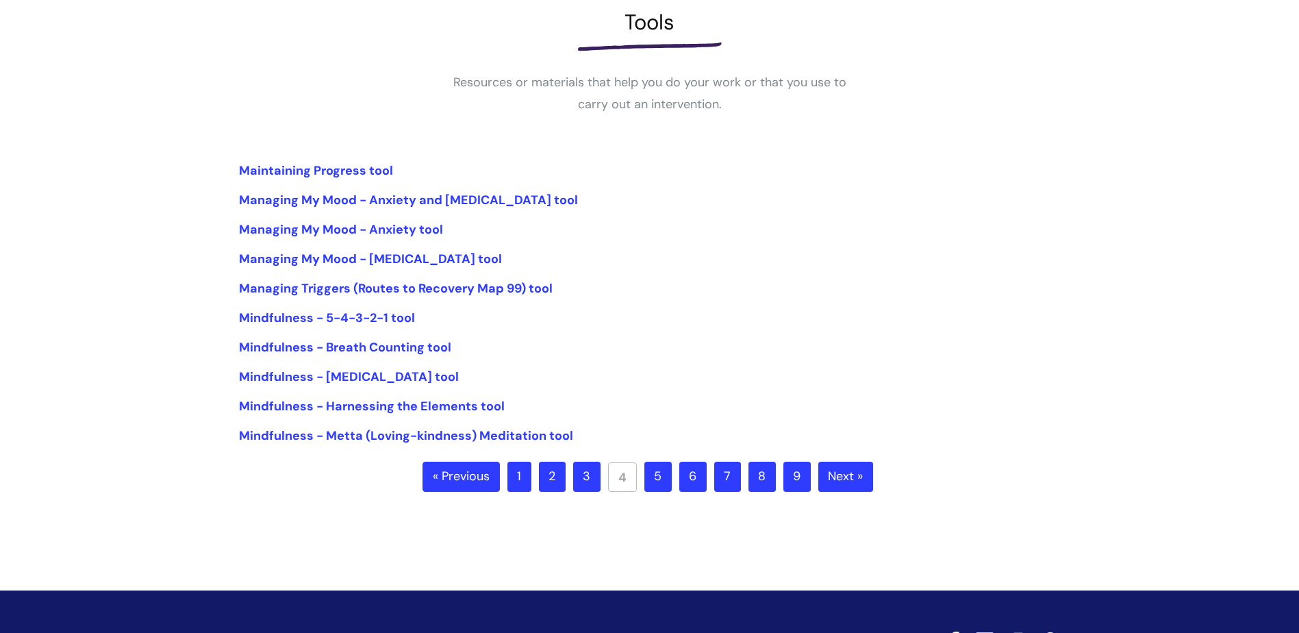
click at [646, 472] on link "5" at bounding box center [657, 476] width 27 height 30
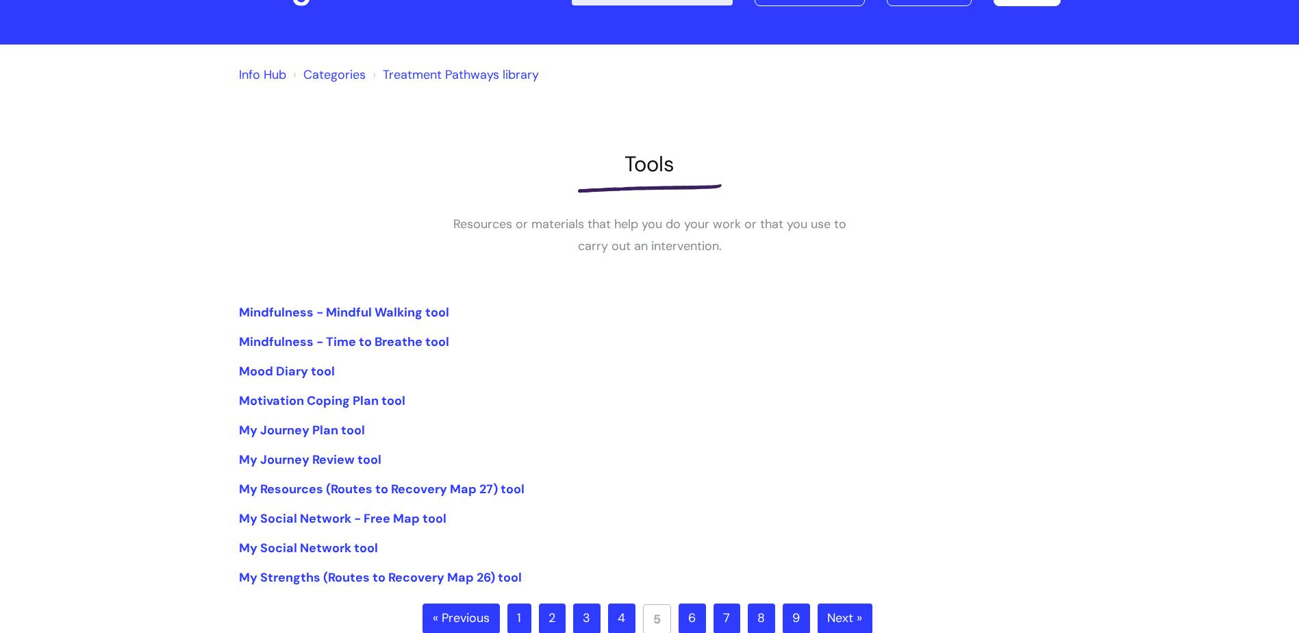
scroll to position [205, 0]
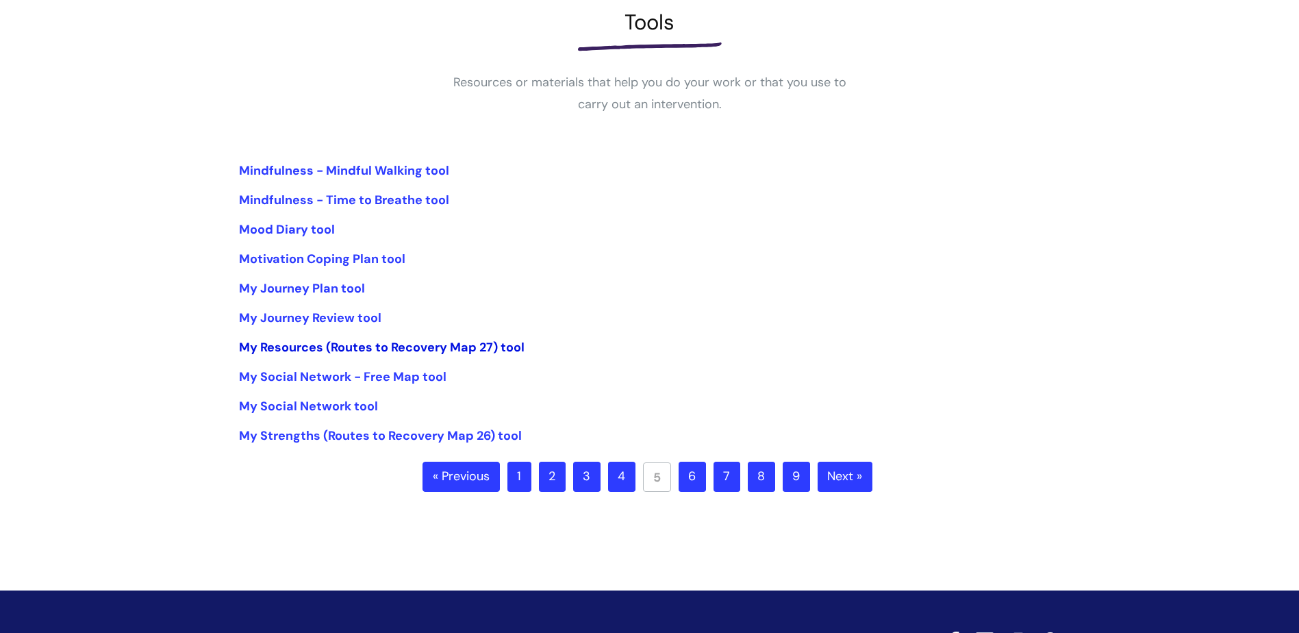
click at [277, 351] on link "My Resources (Routes to Recovery Map 27) tool" at bounding box center [381, 347] width 285 height 16
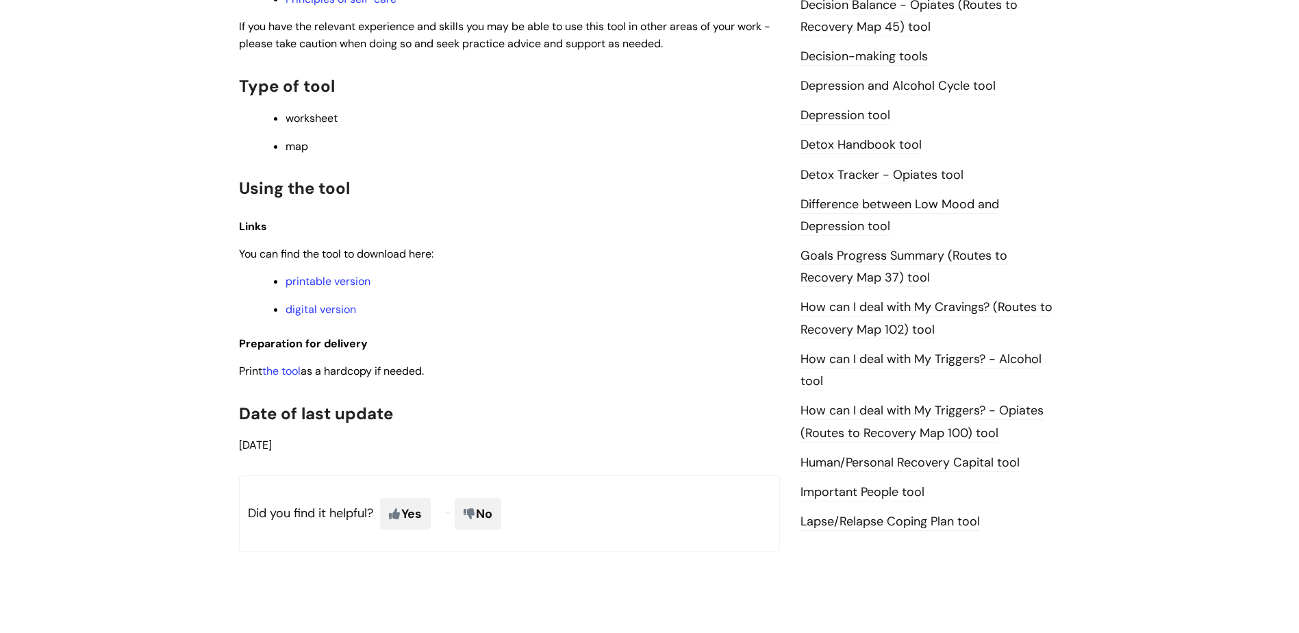
scroll to position [753, 0]
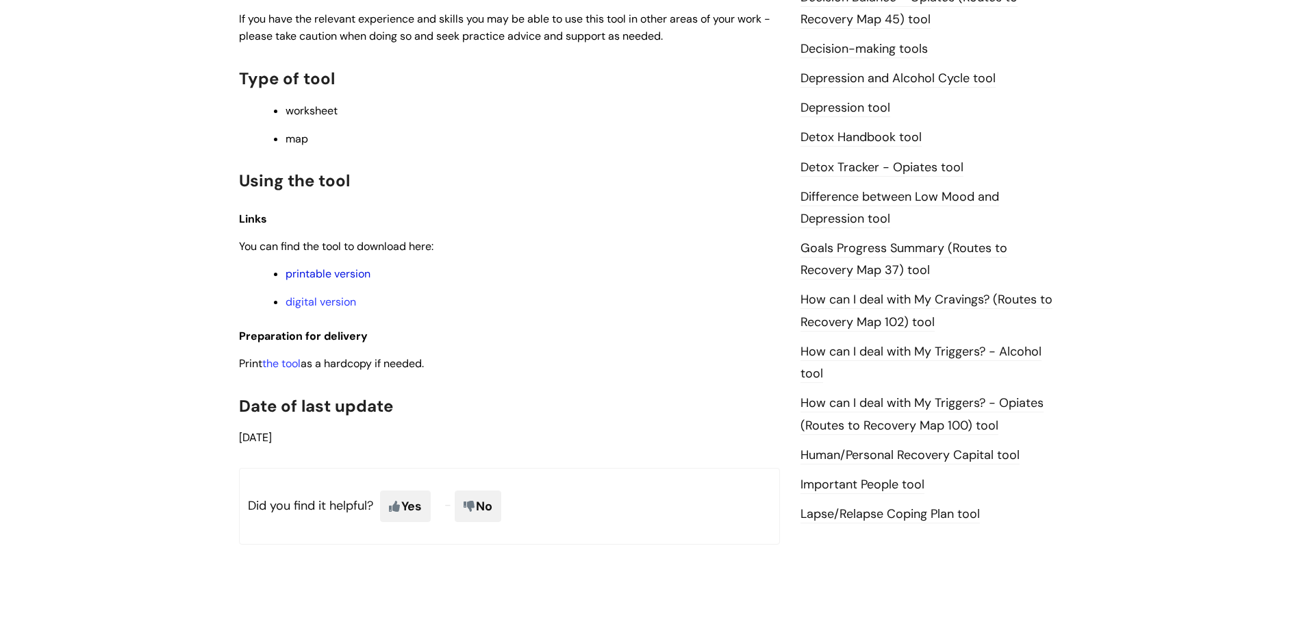
click at [335, 272] on link "printable version" at bounding box center [327, 273] width 85 height 14
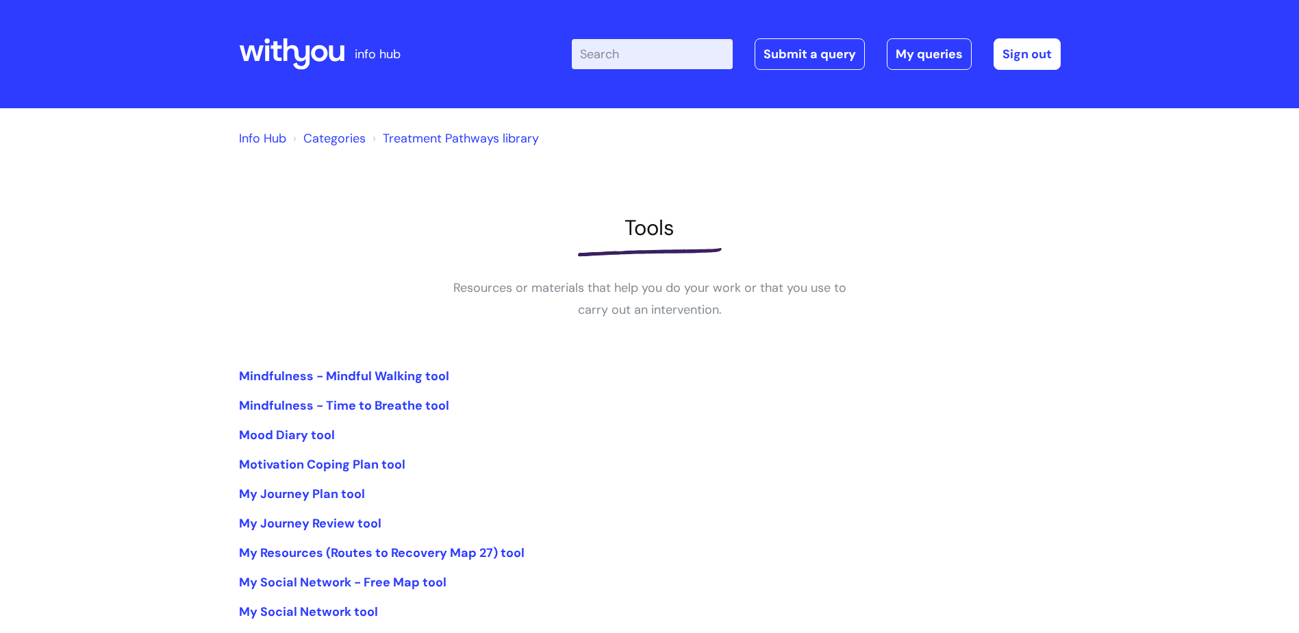
scroll to position [205, 0]
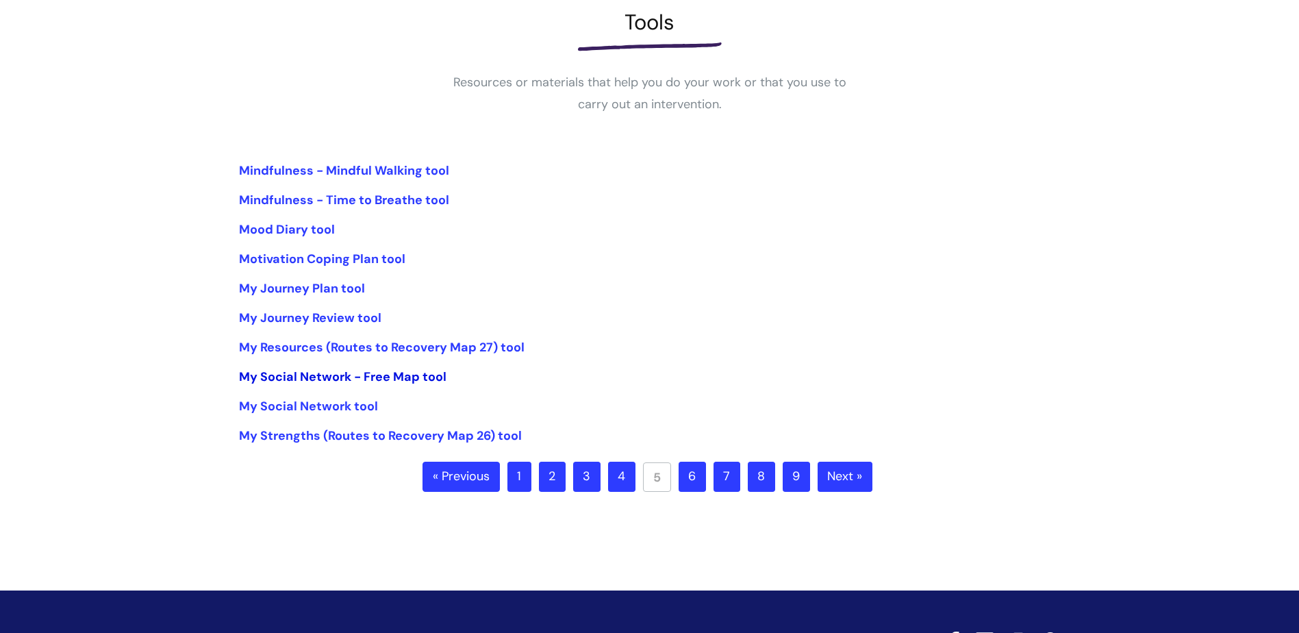
click at [356, 378] on link "My Social Network - Free Map tool" at bounding box center [342, 376] width 207 height 16
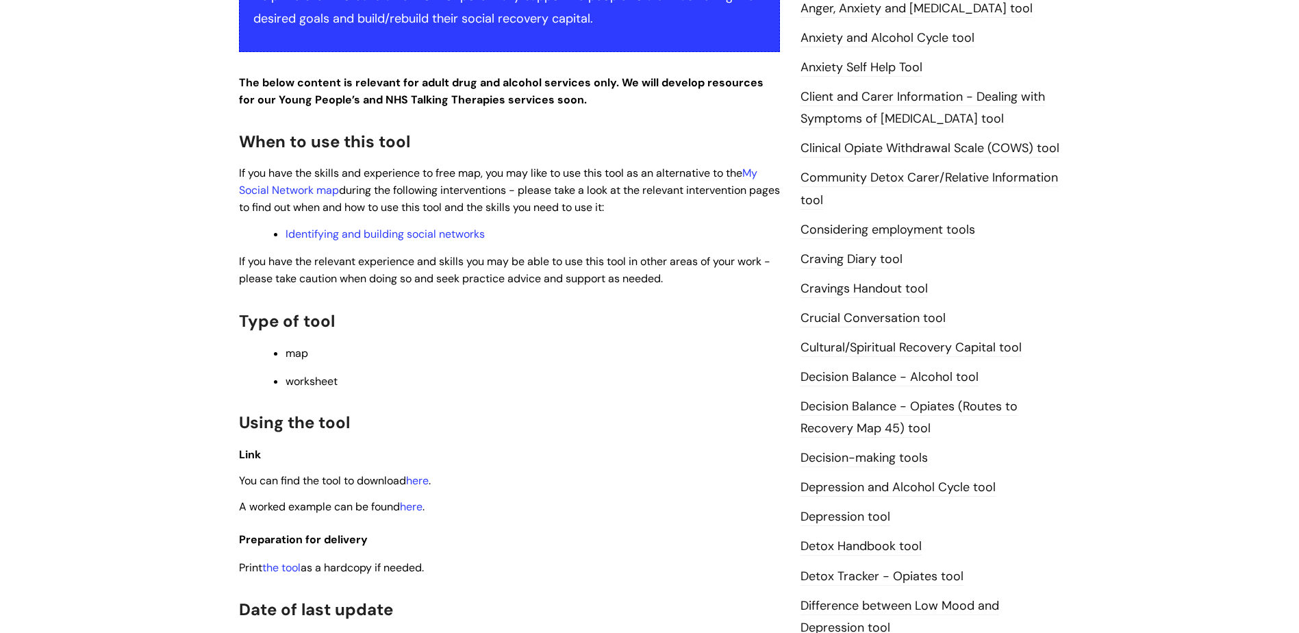
scroll to position [411, 0]
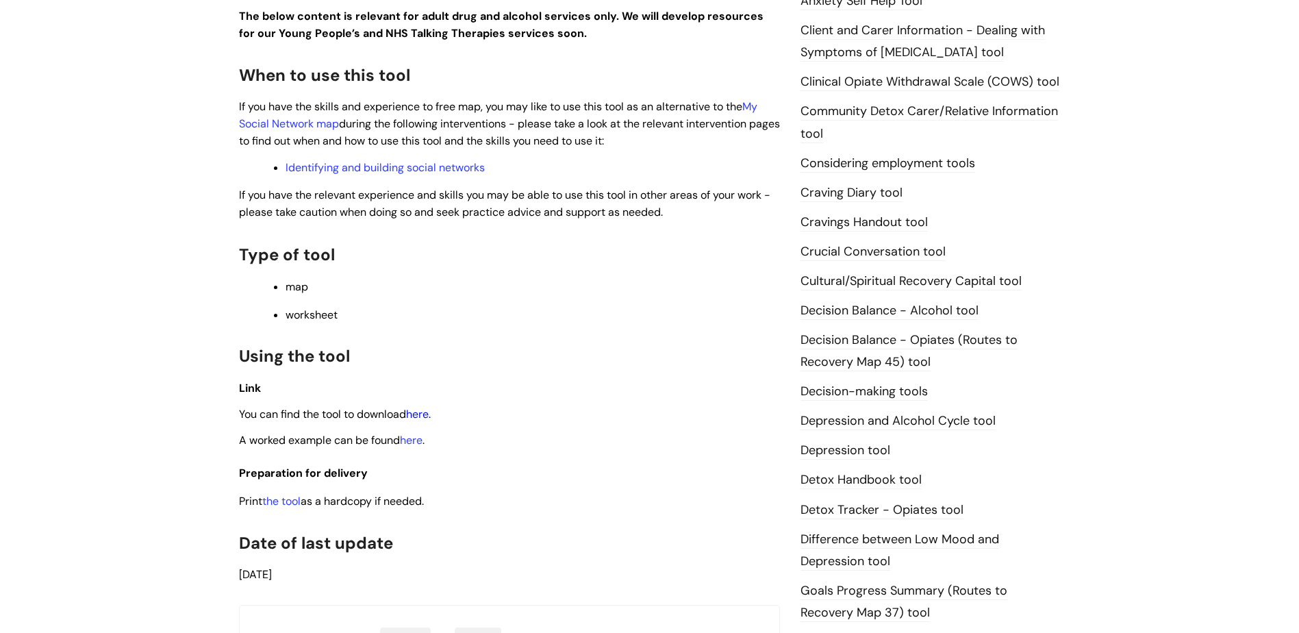
click at [422, 411] on link "here" at bounding box center [417, 414] width 23 height 14
click at [409, 436] on link "here" at bounding box center [411, 440] width 23 height 14
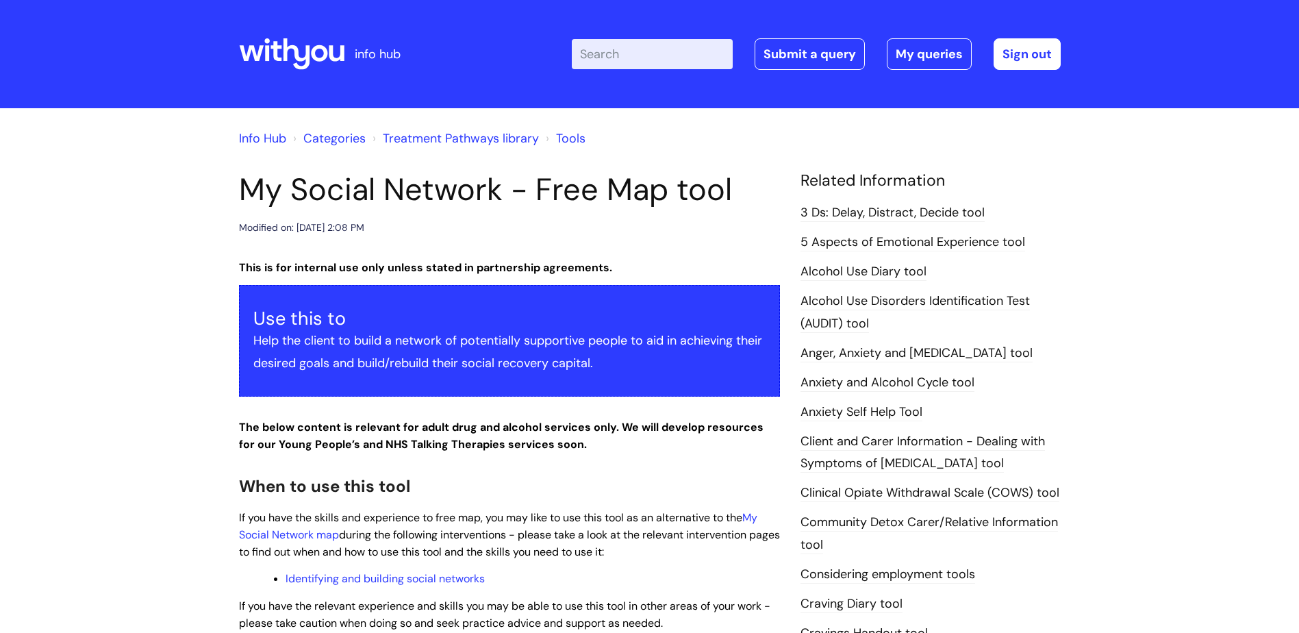
scroll to position [411, 0]
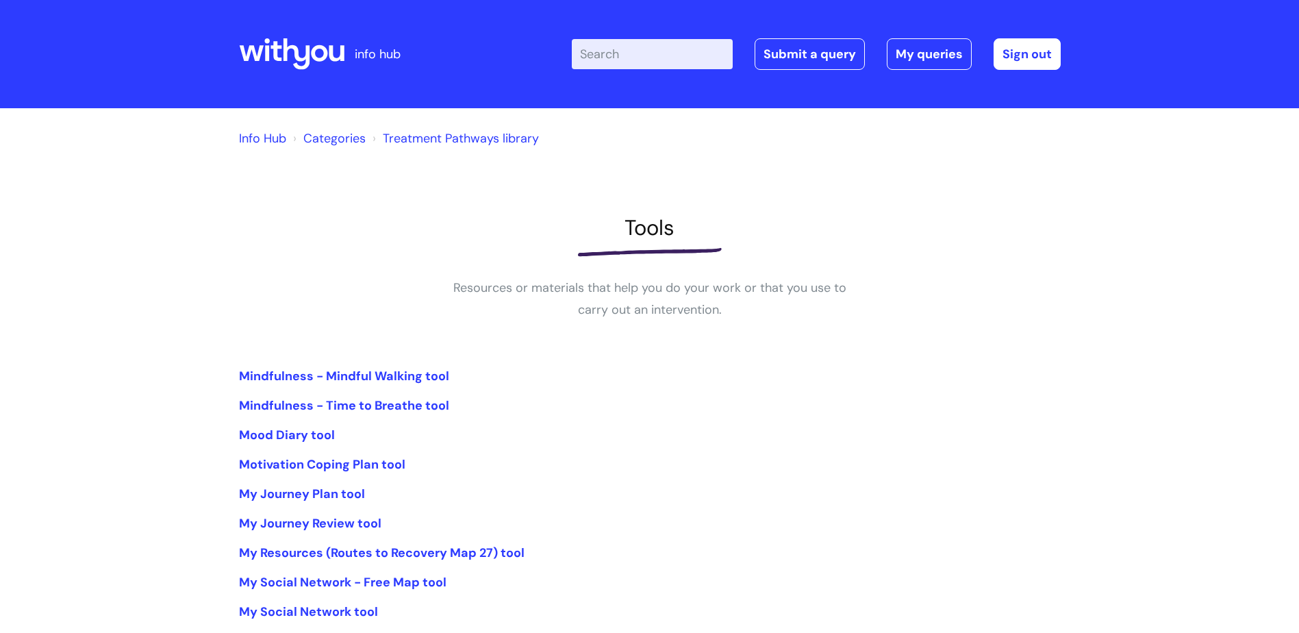
scroll to position [205, 0]
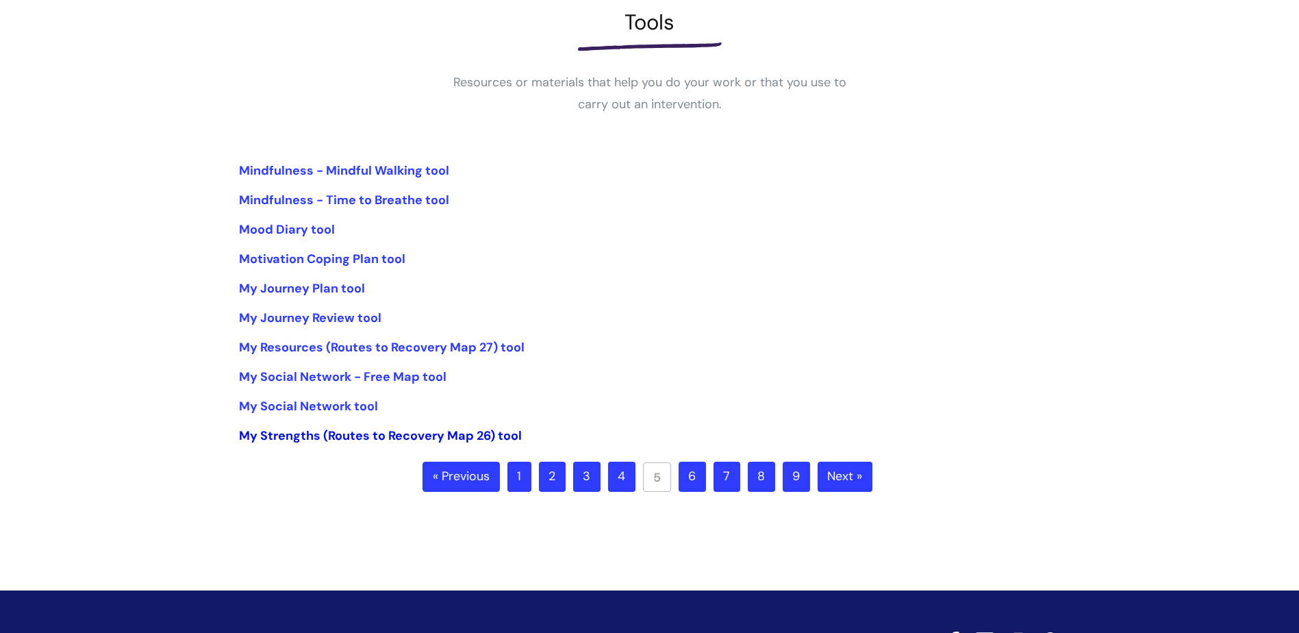
click at [444, 437] on link "My Strengths (Routes to Recovery Map 26) tool" at bounding box center [380, 435] width 283 height 16
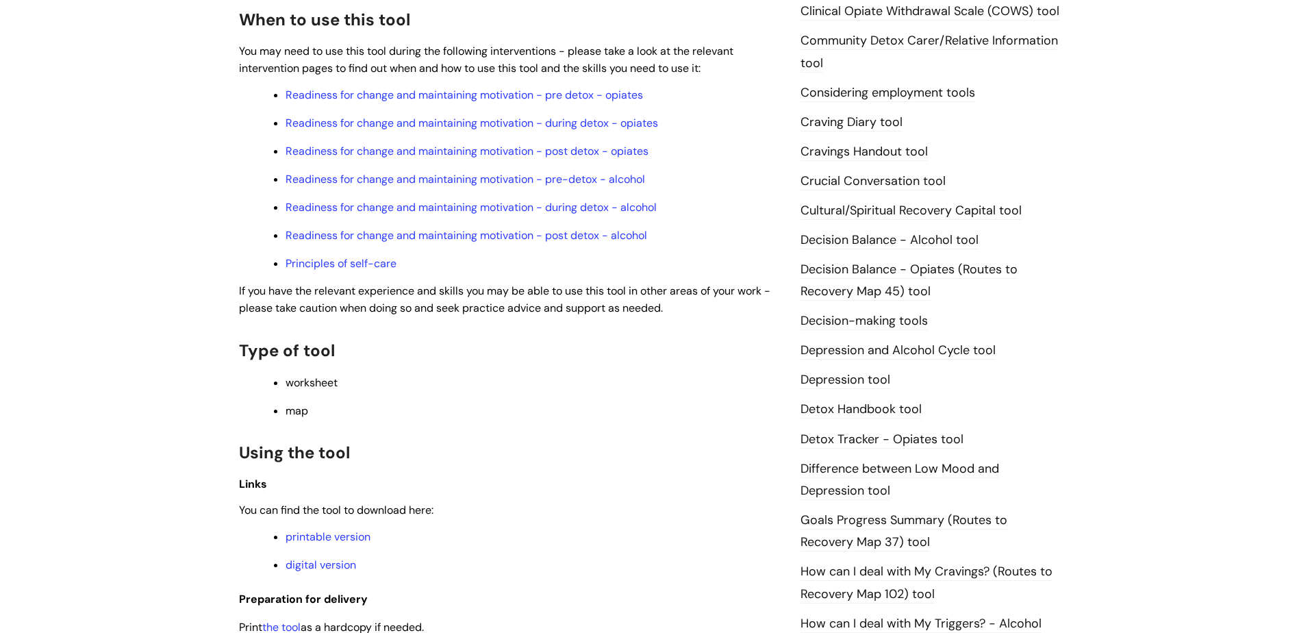
scroll to position [616, 0]
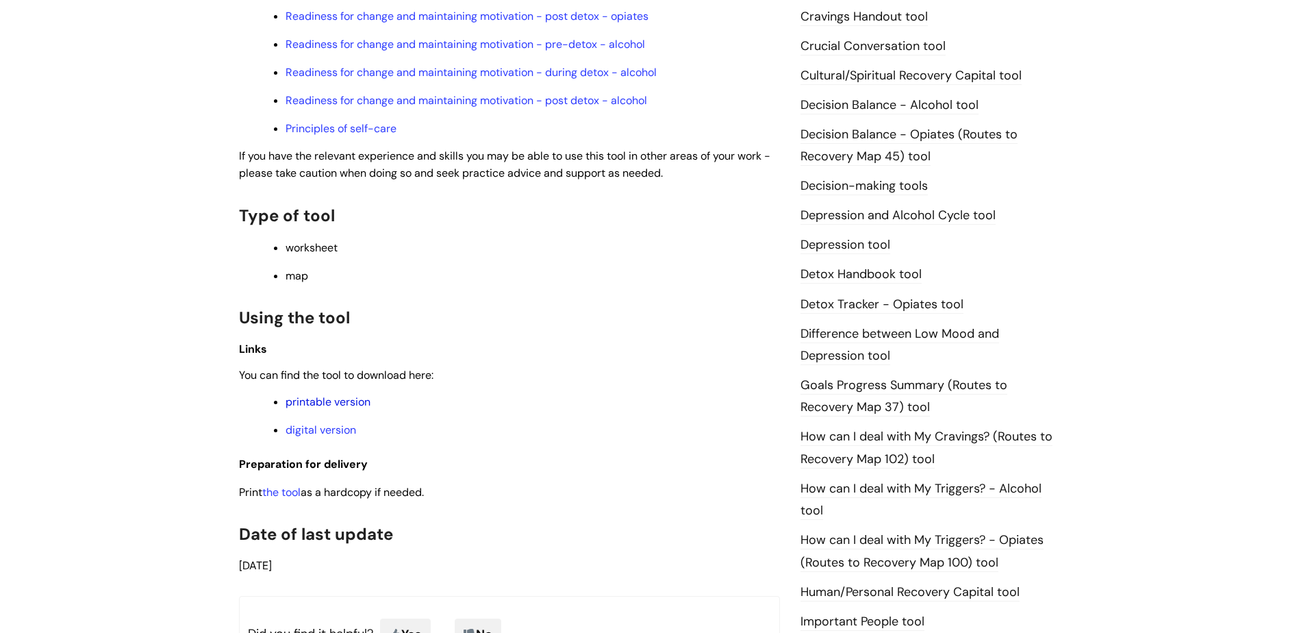
click at [306, 398] on link "printable version" at bounding box center [327, 401] width 85 height 14
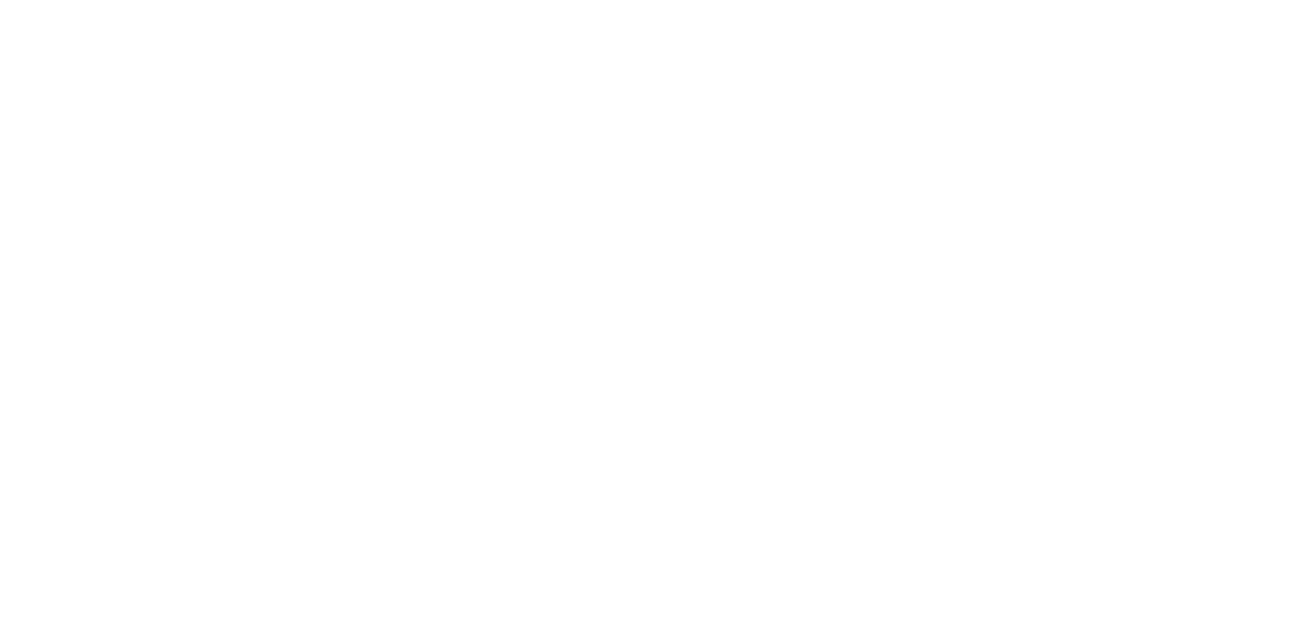
scroll to position [205, 0]
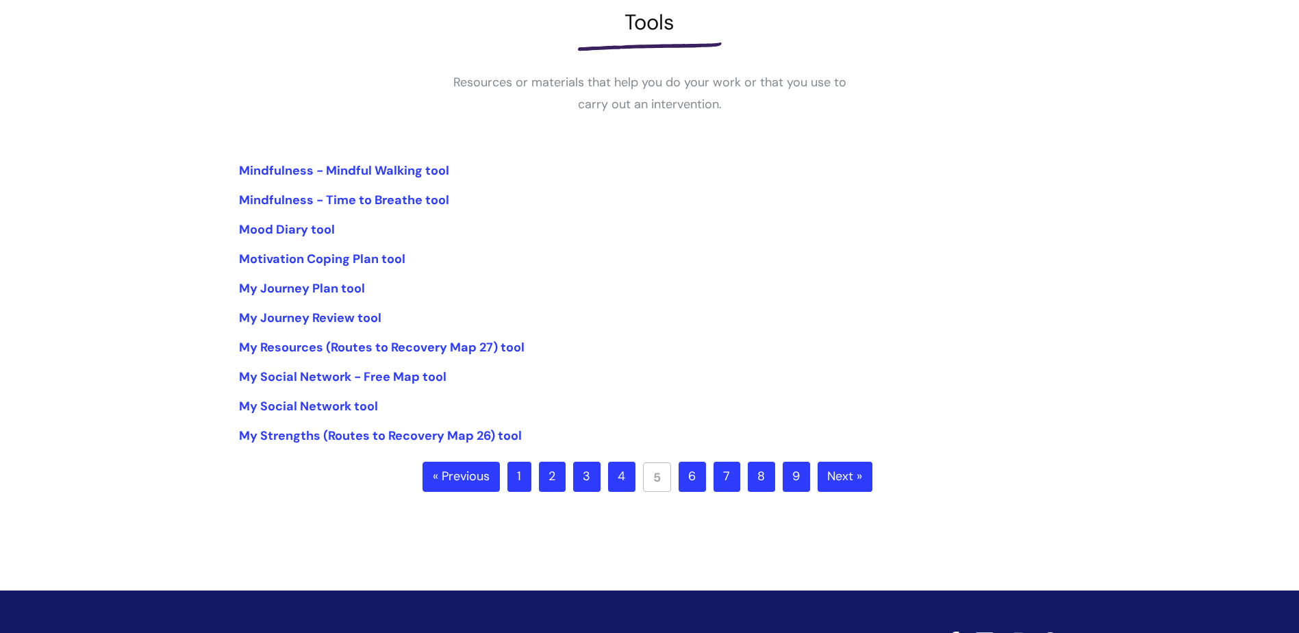
click at [697, 472] on link "6" at bounding box center [691, 476] width 27 height 30
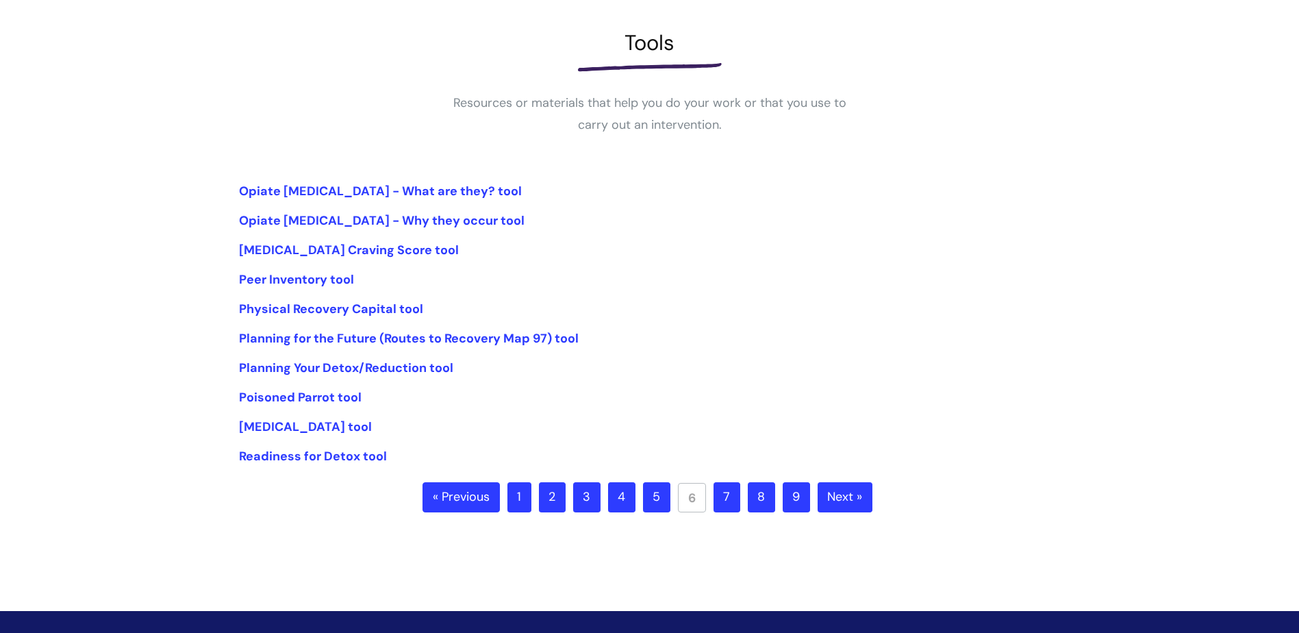
scroll to position [205, 0]
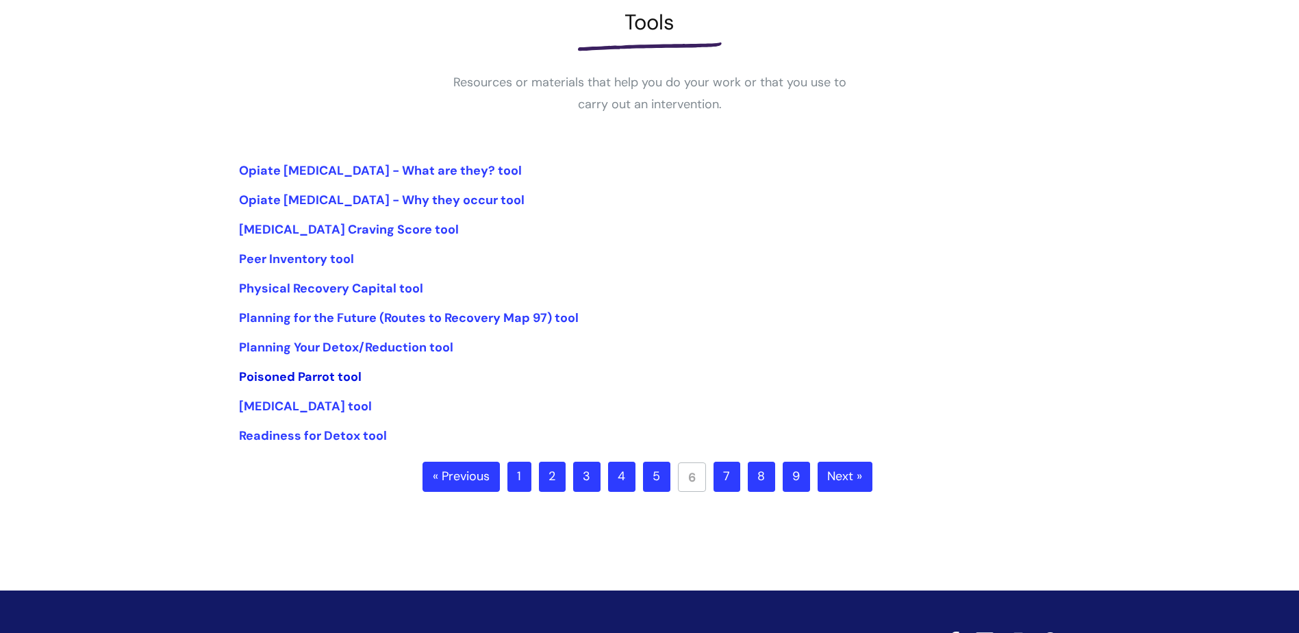
click at [266, 376] on link "Poisoned Parrot tool" at bounding box center [300, 376] width 123 height 16
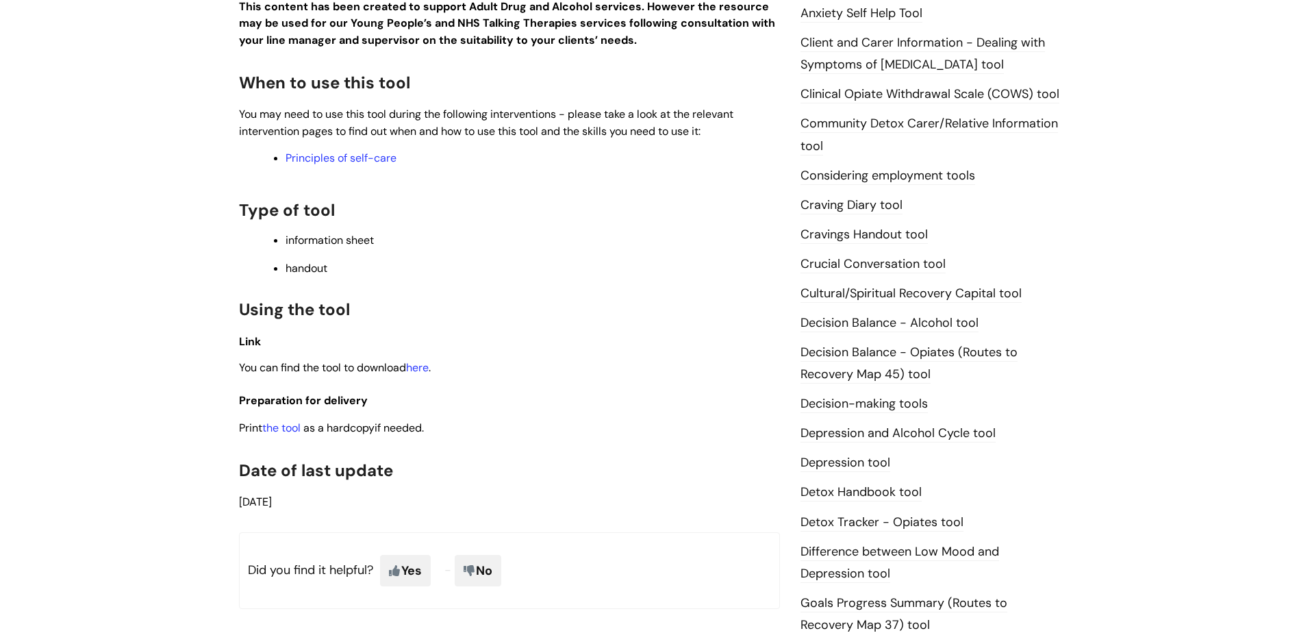
scroll to position [411, 0]
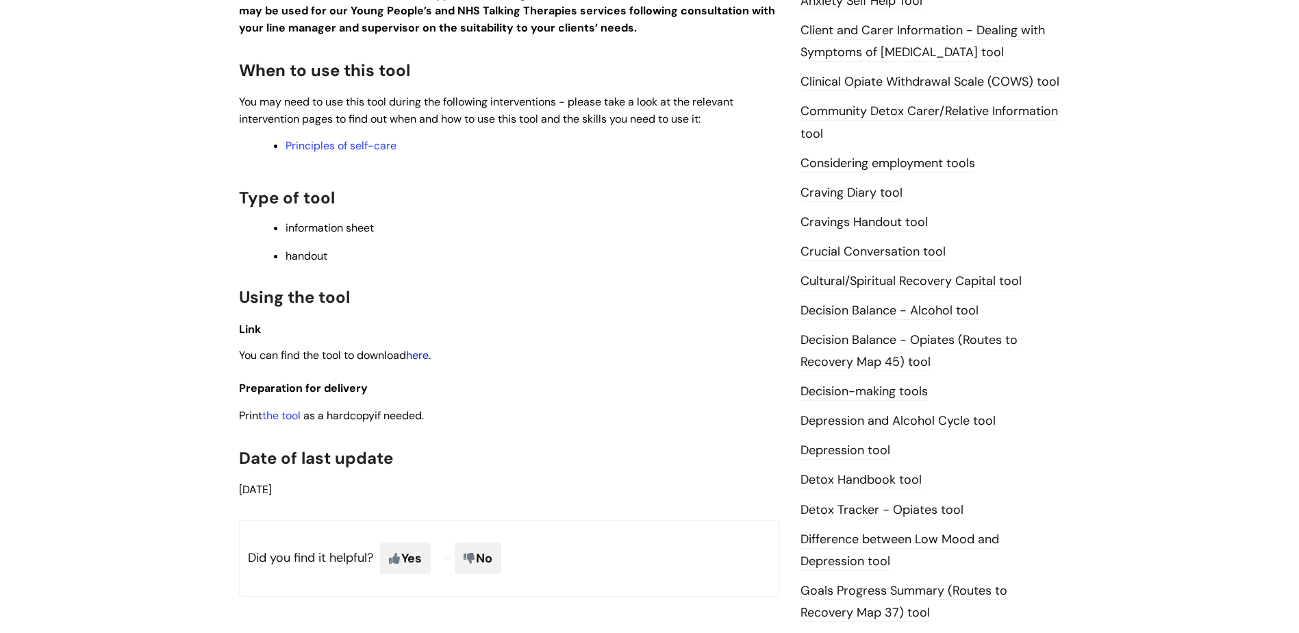
click at [425, 357] on link "here" at bounding box center [417, 355] width 23 height 14
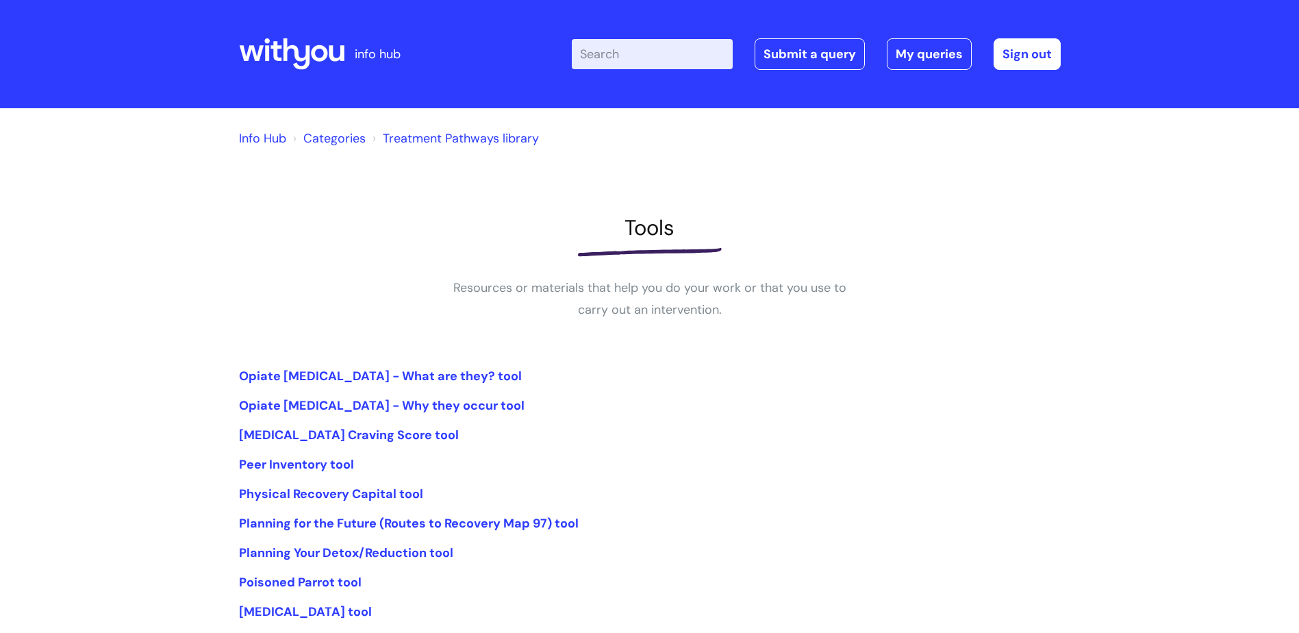
scroll to position [205, 0]
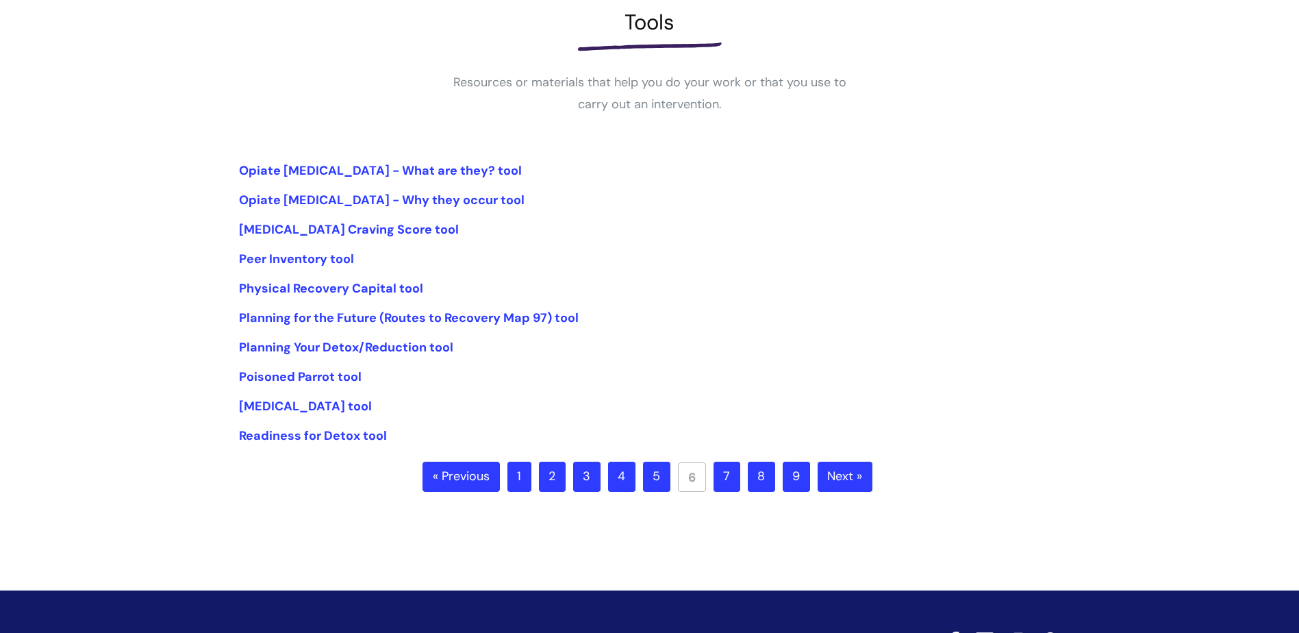
click at [730, 471] on link "7" at bounding box center [726, 476] width 27 height 30
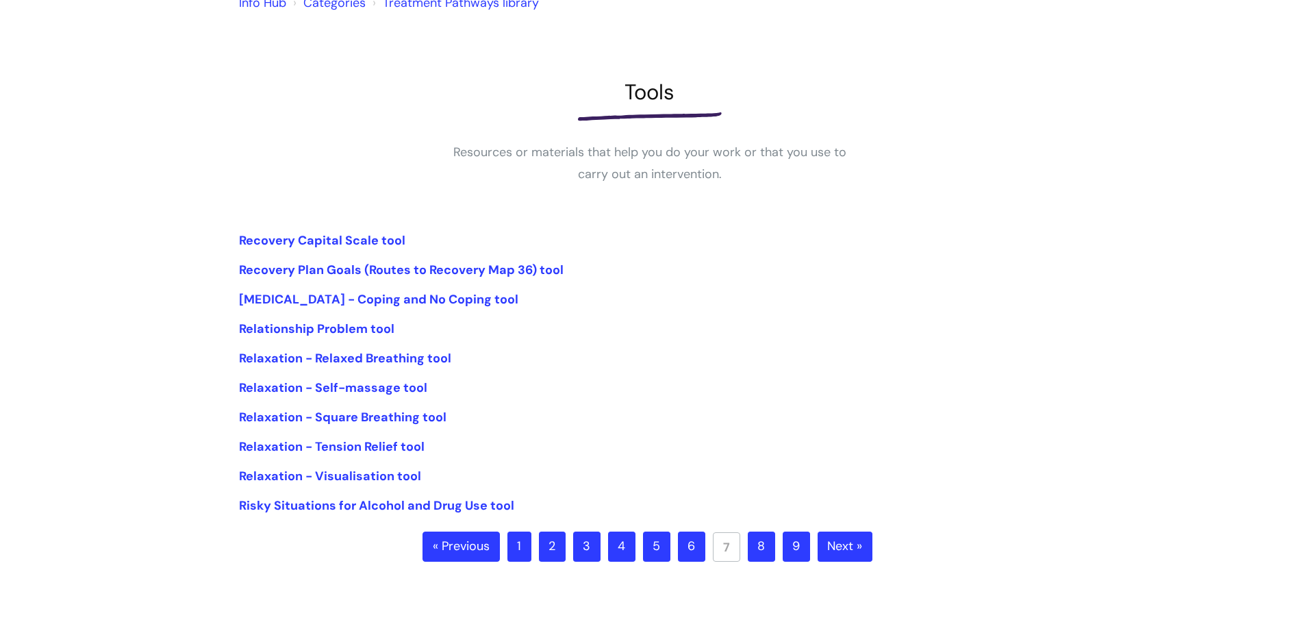
scroll to position [137, 0]
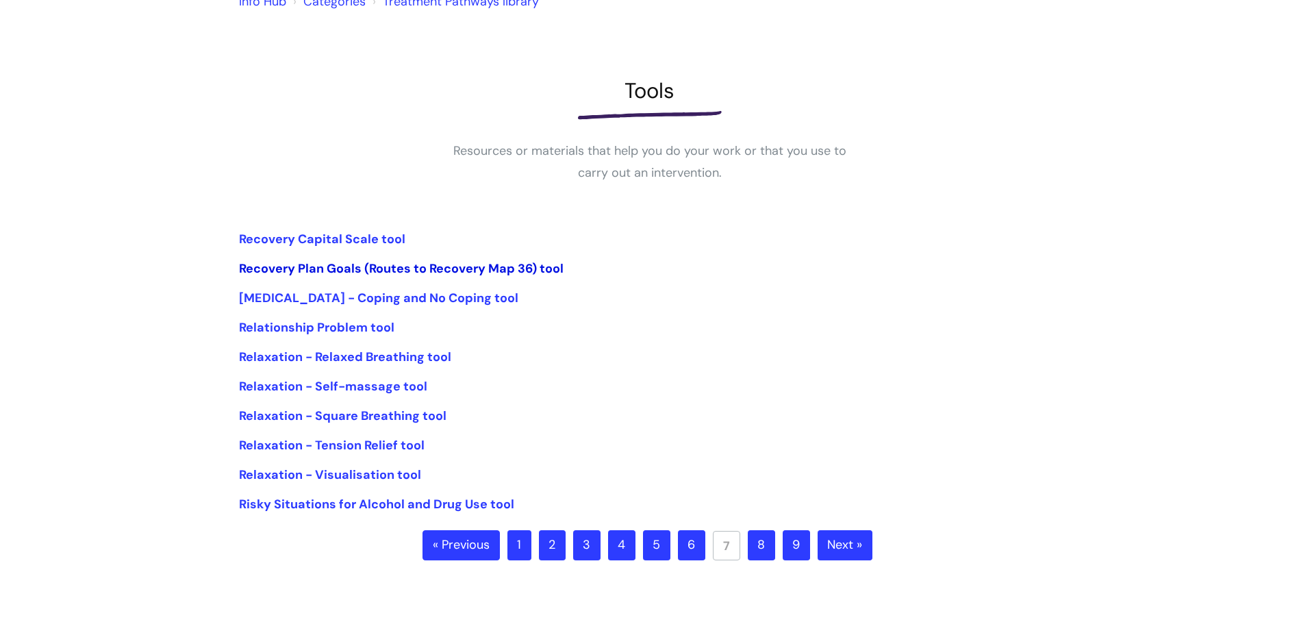
click at [258, 268] on link "Recovery Plan Goals (Routes to Recovery Map 36) tool" at bounding box center [401, 268] width 325 height 16
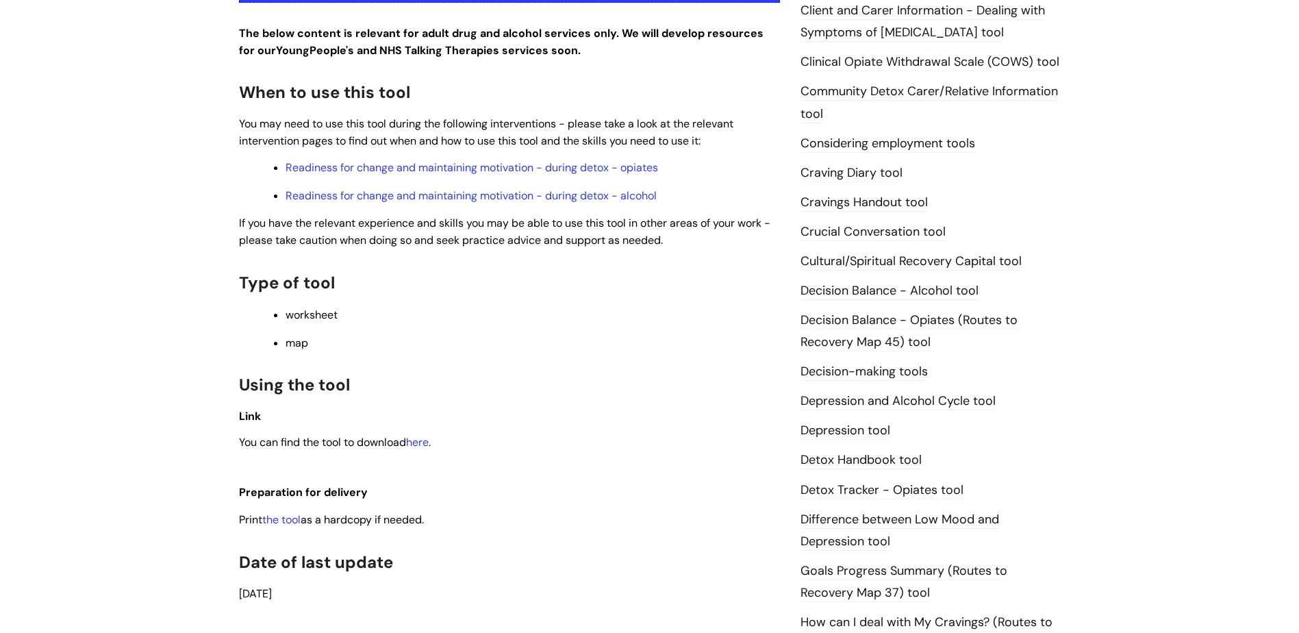
scroll to position [479, 0]
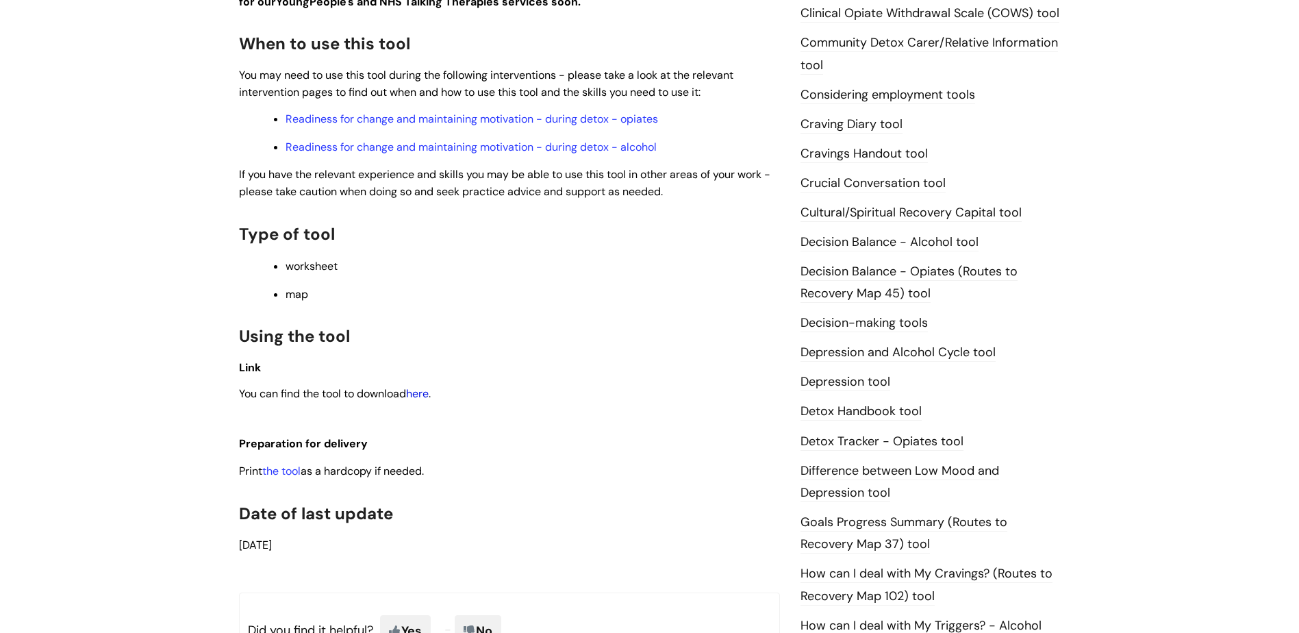
click at [427, 388] on link "here" at bounding box center [417, 393] width 23 height 14
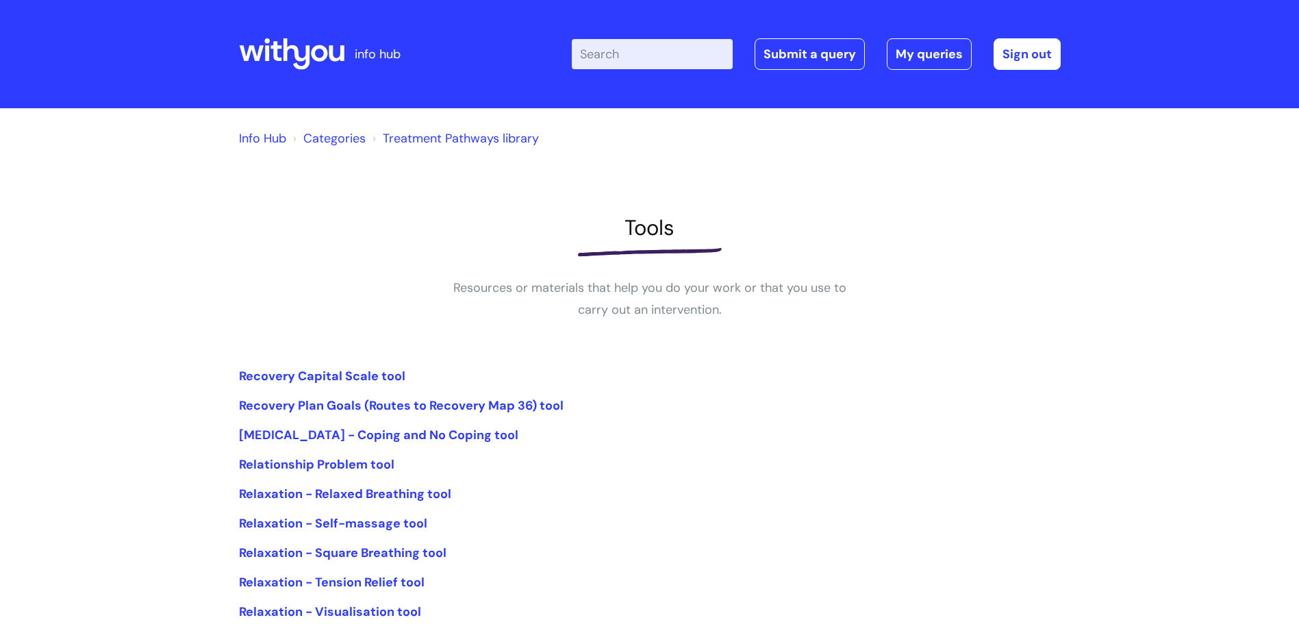
scroll to position [137, 0]
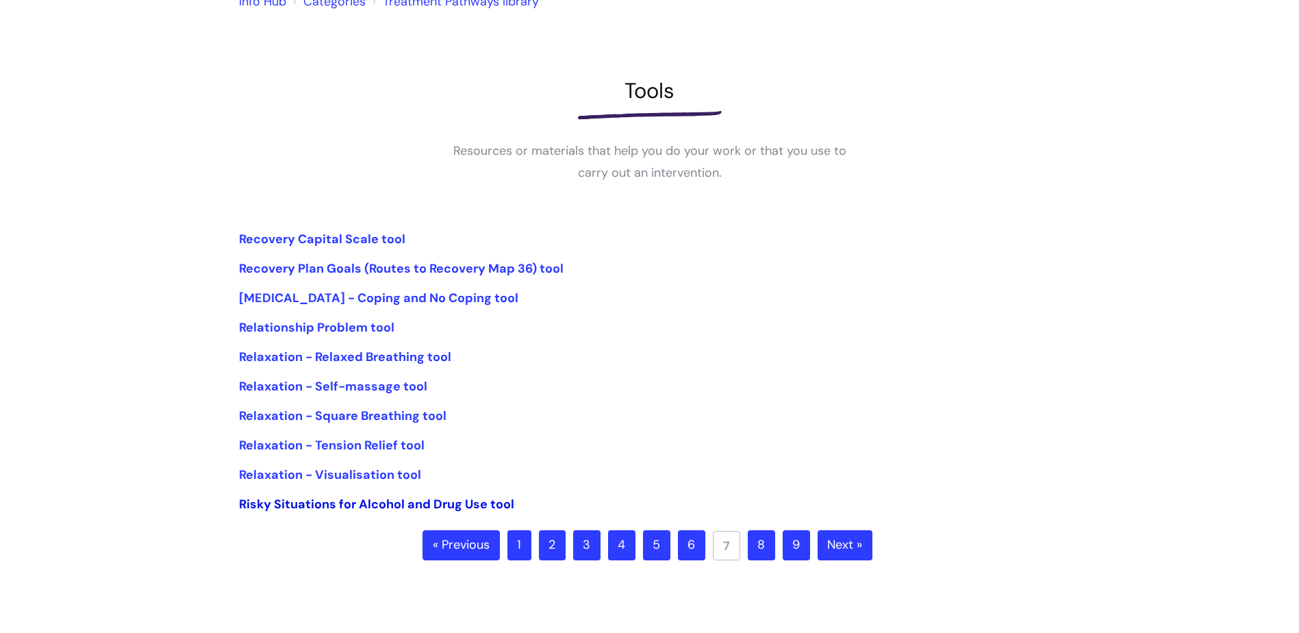
click at [350, 500] on link "Risky Situations for Alcohol and Drug Use tool" at bounding box center [376, 504] width 275 height 16
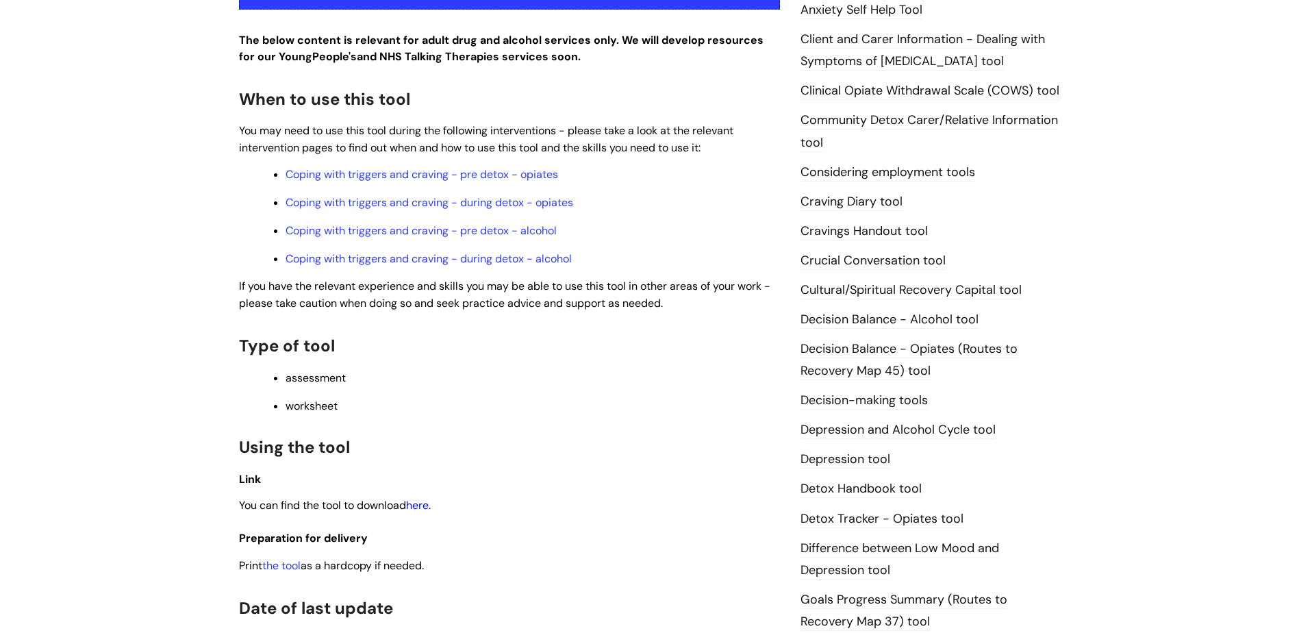
scroll to position [479, 0]
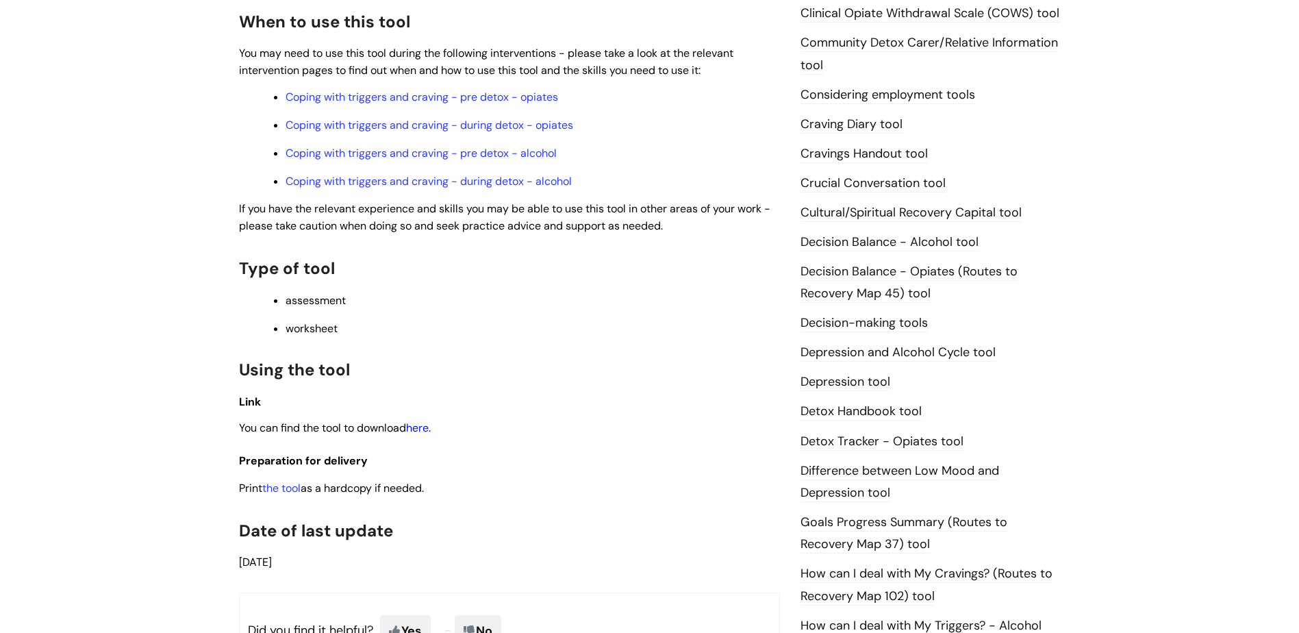
click at [418, 427] on link "here" at bounding box center [417, 427] width 23 height 14
